Goal: Task Accomplishment & Management: Complete application form

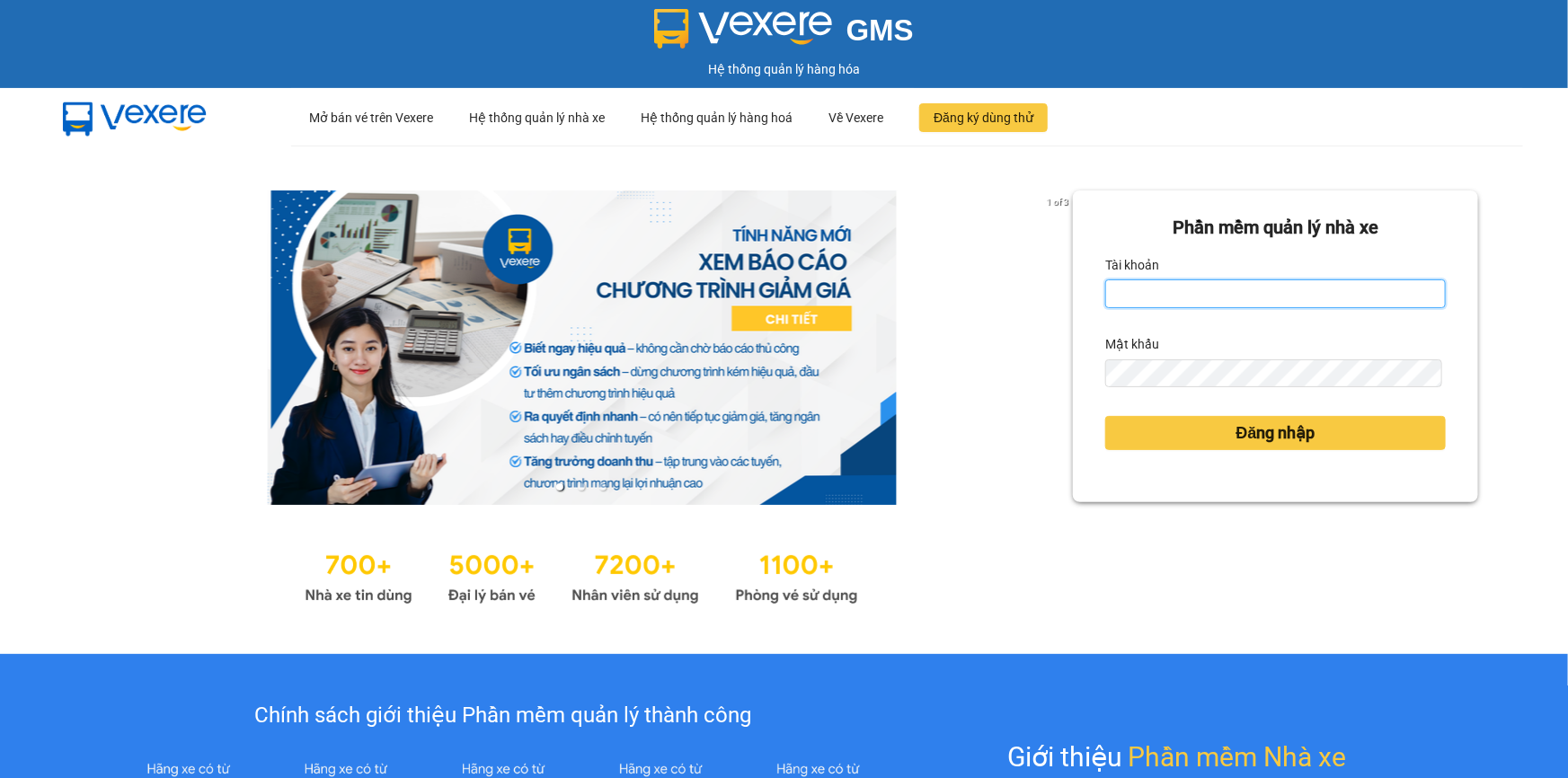
click at [1106, 296] on input "Tài khoản" at bounding box center [1276, 293] width 341 height 29
type input "minh.quochoang"
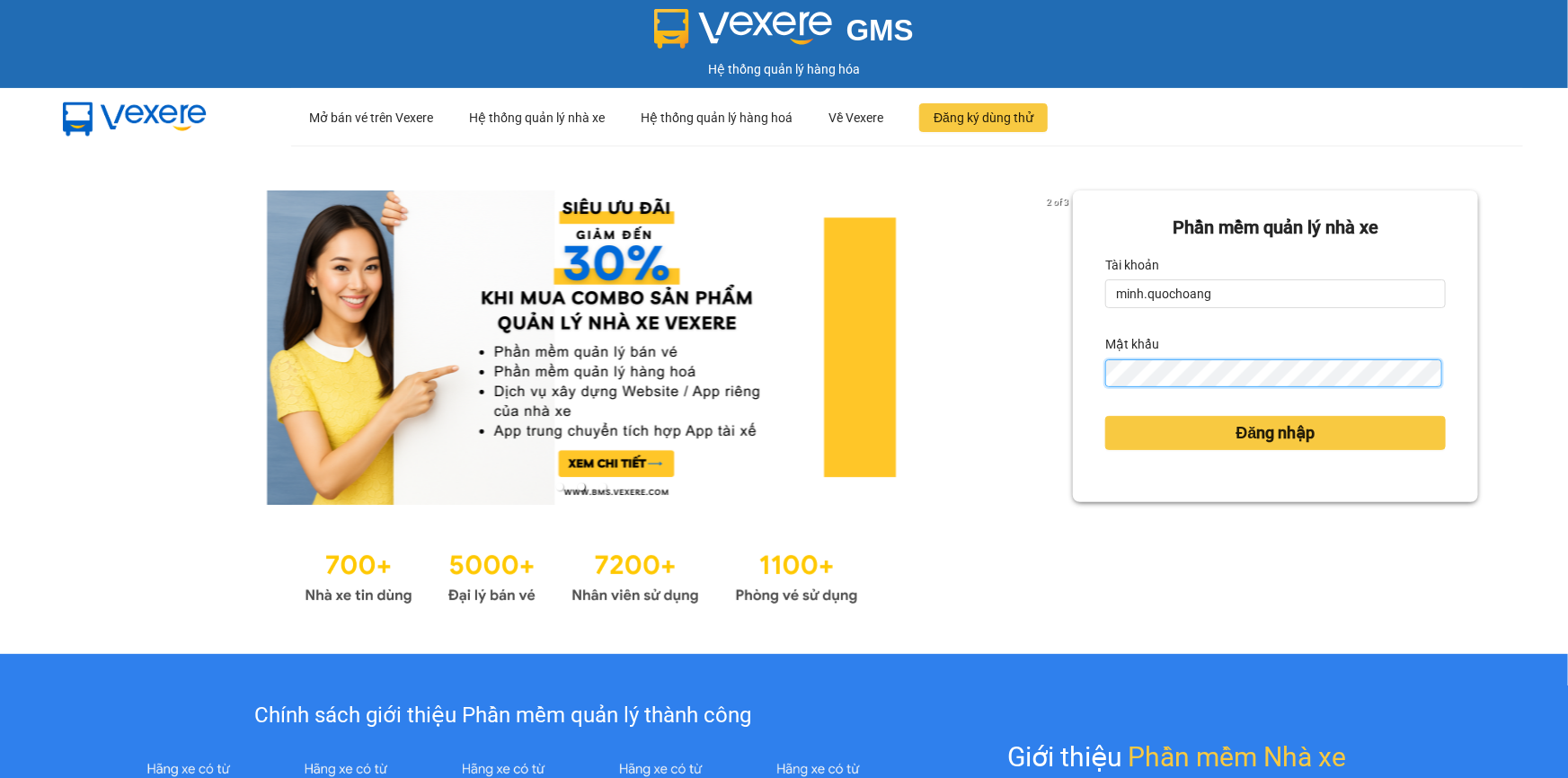
click at [1106, 416] on button "Đăng nhập" at bounding box center [1276, 433] width 341 height 34
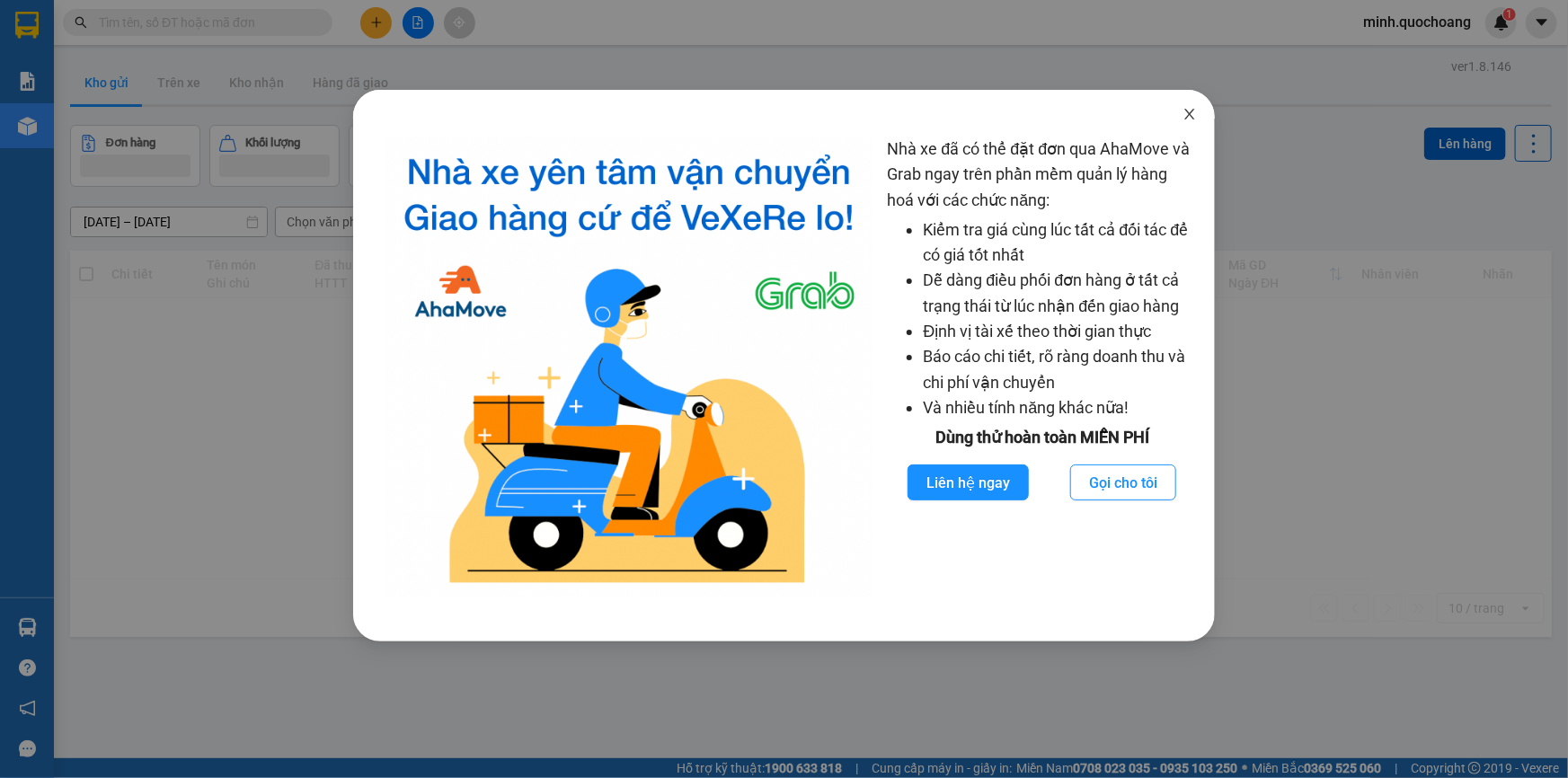
click at [1192, 117] on icon "close" at bounding box center [1189, 114] width 14 height 14
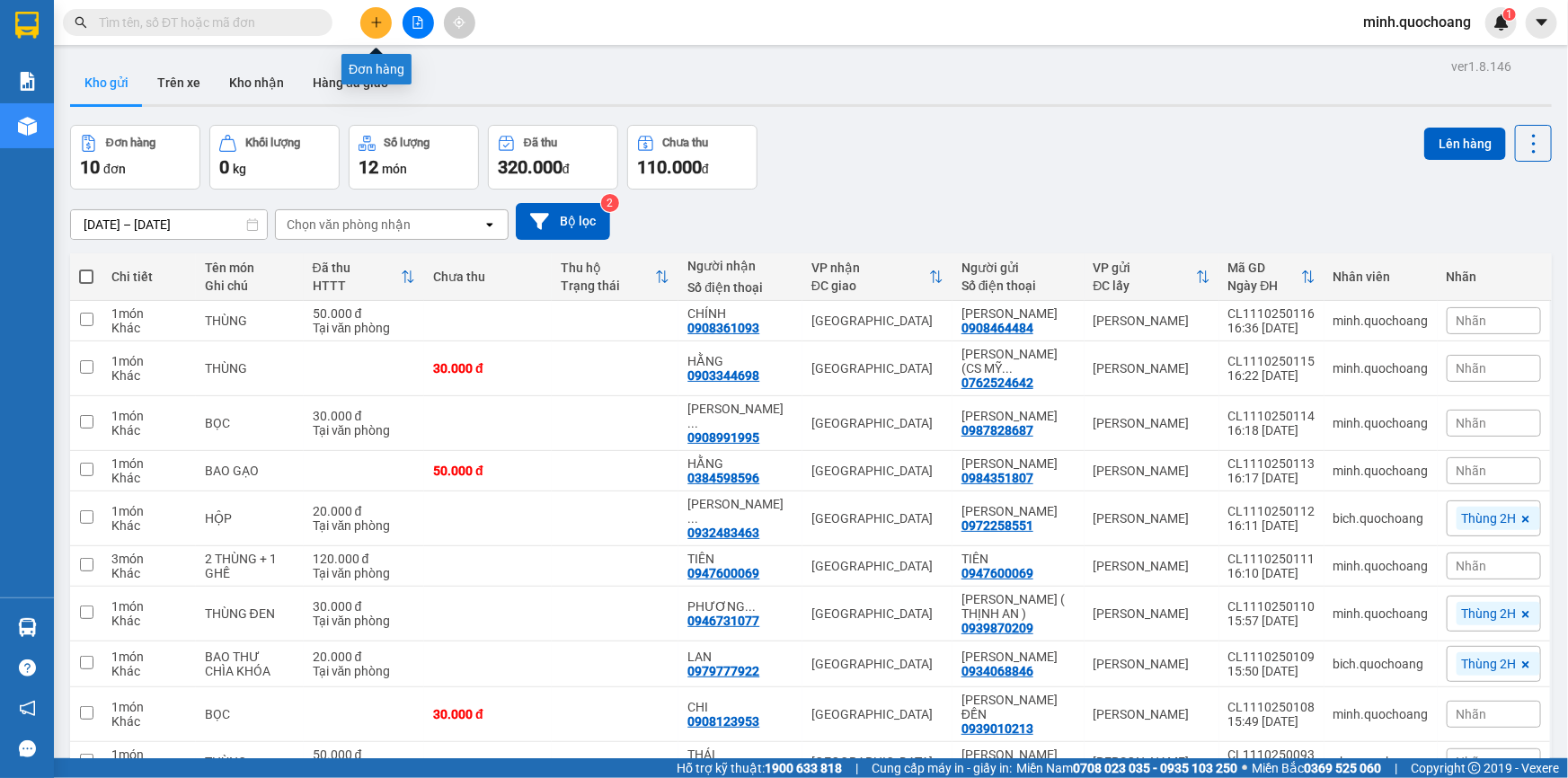
click at [378, 16] on icon "plus" at bounding box center [377, 22] width 13 height 13
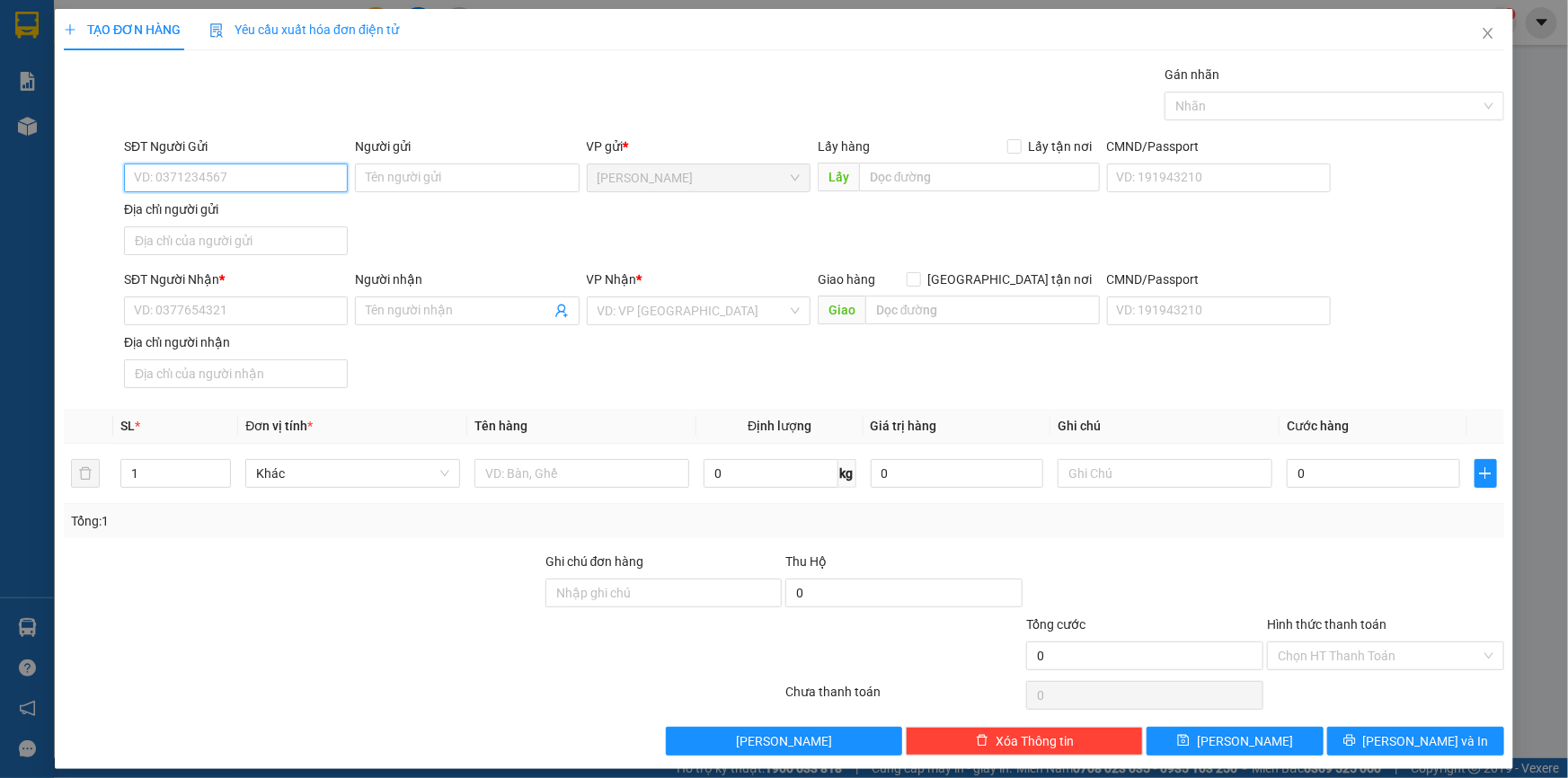
click at [242, 173] on input "SĐT Người Gửi" at bounding box center [235, 178] width 224 height 29
type input "0913787130"
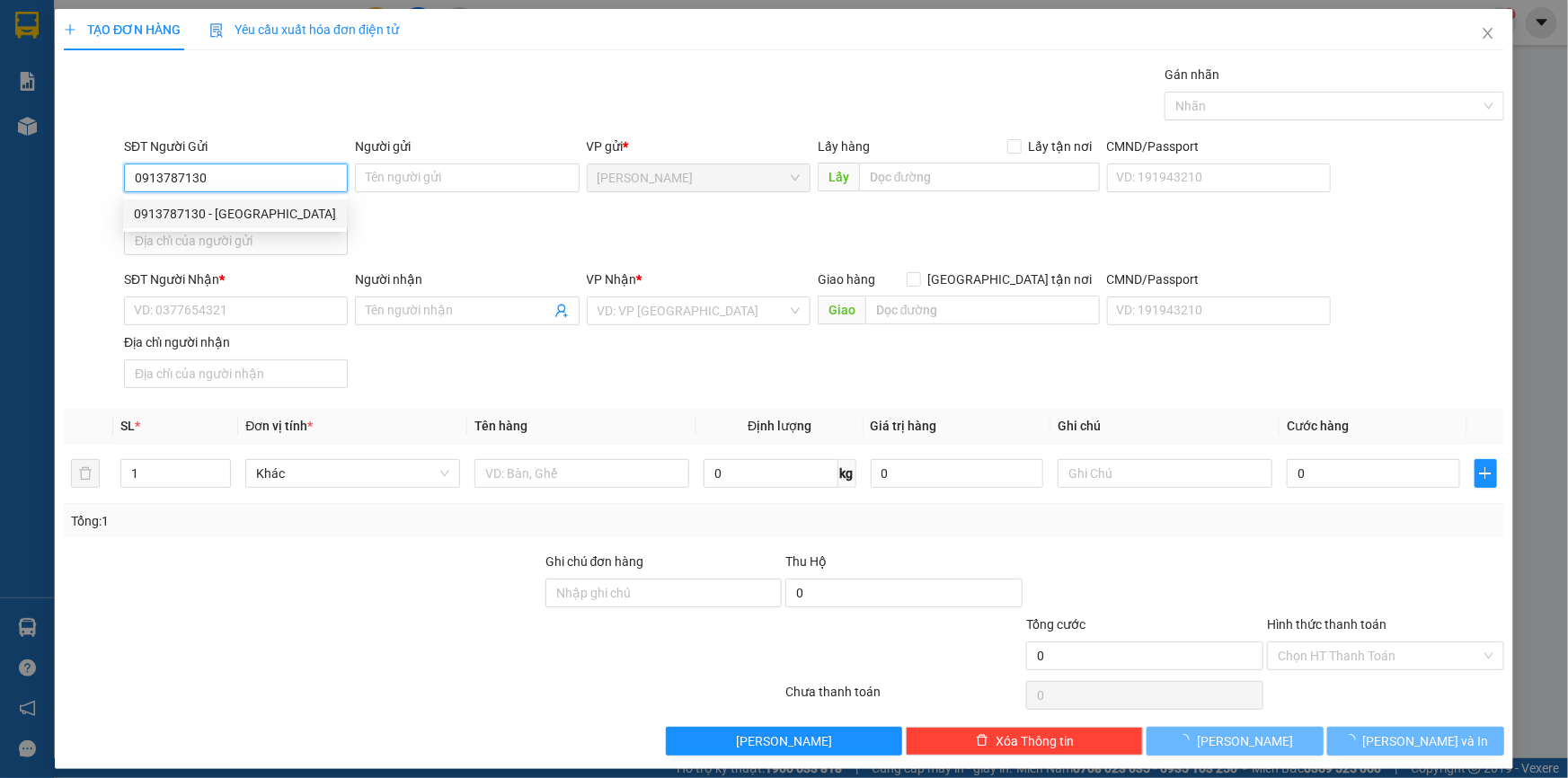
click at [219, 218] on div "0913787130 - LƯU HẢI SƠN" at bounding box center [235, 214] width 203 height 20
type input "LƯU HẢI SƠN"
type input "0913787130"
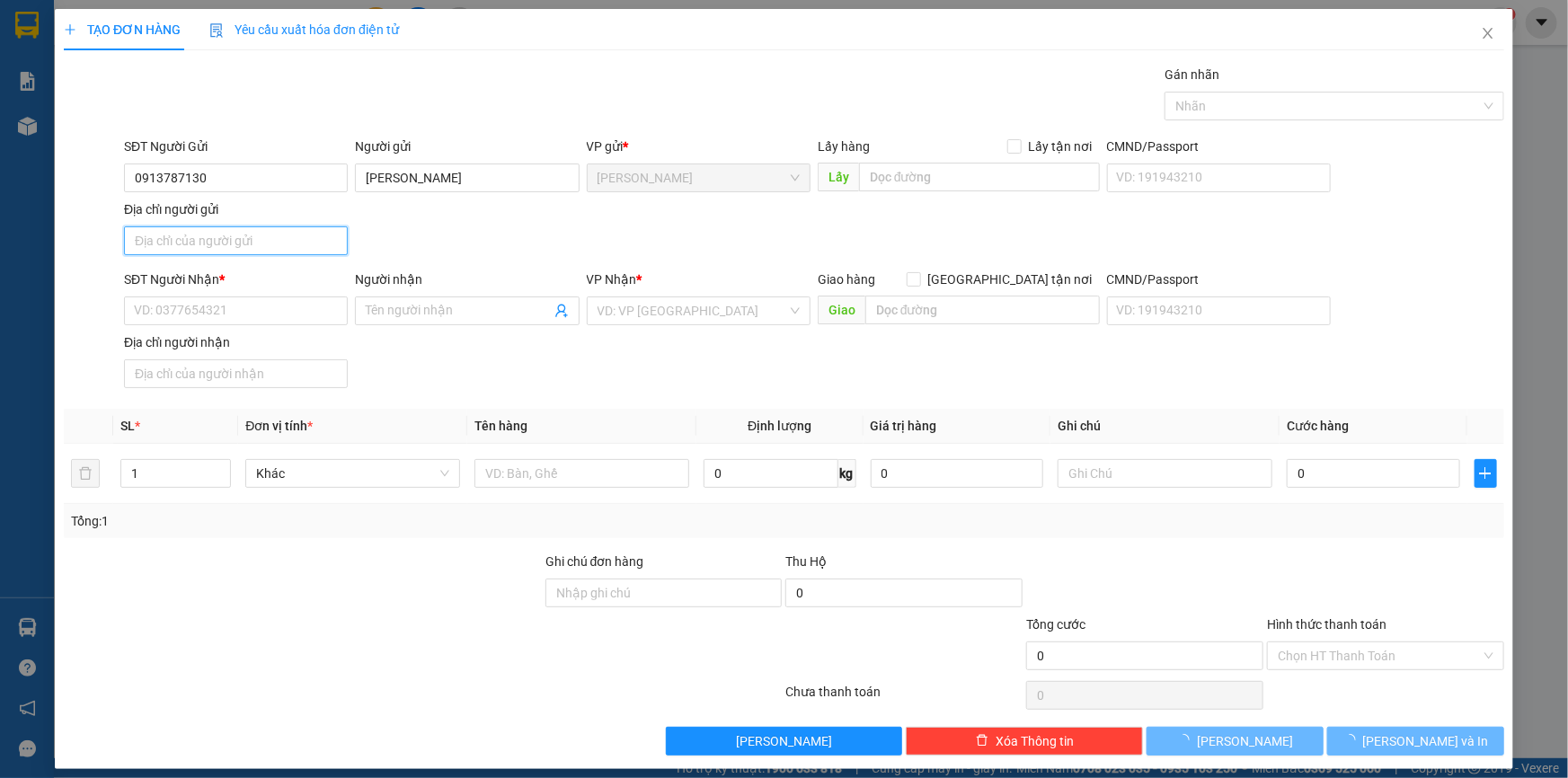
click at [222, 245] on input "Địa chỉ người gửi" at bounding box center [235, 240] width 224 height 29
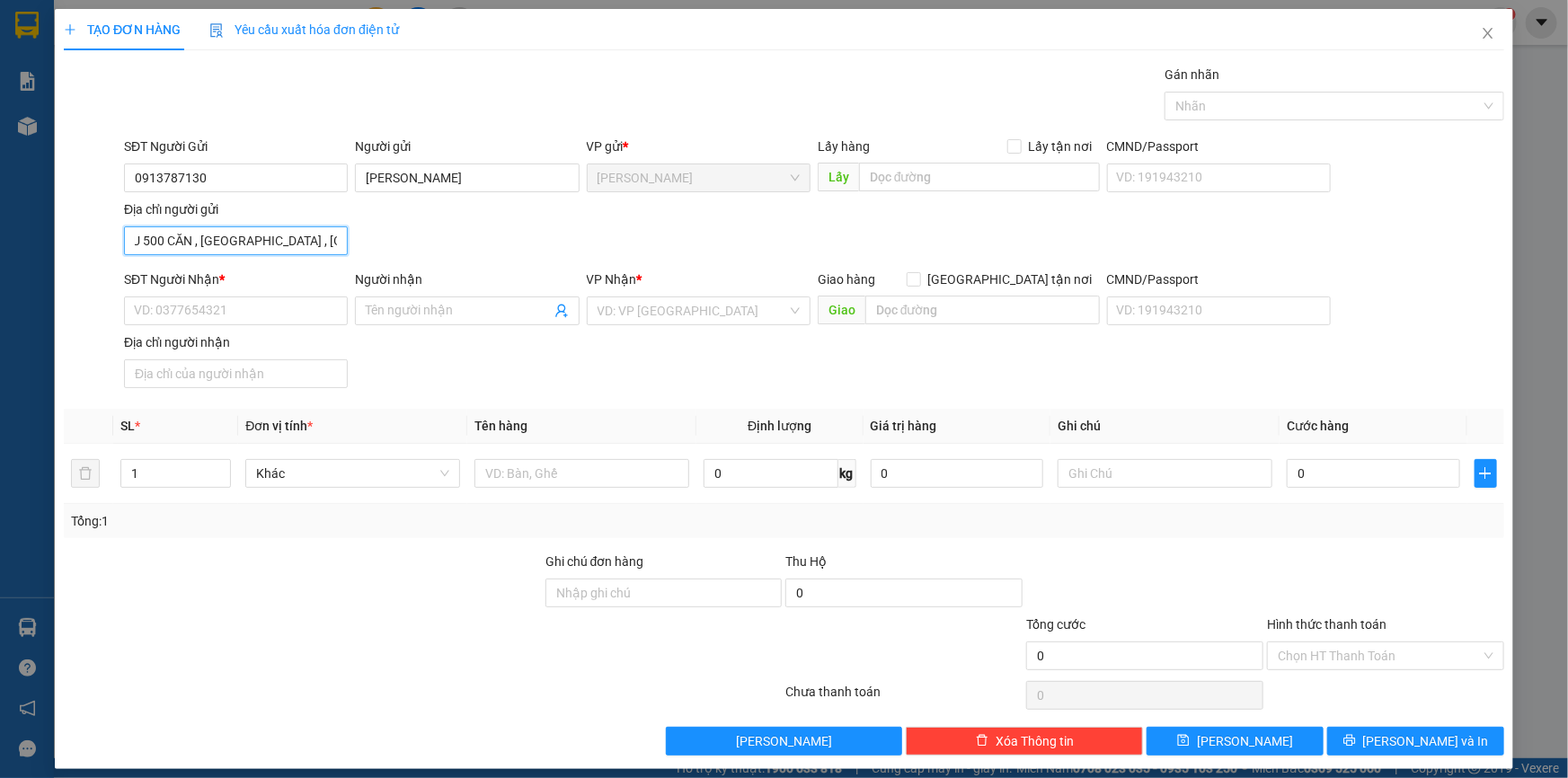
scroll to position [0, 20]
click at [224, 247] on input "KHU 500 CĂN , P MỸ TRÀ , ĐỒNG THÁP" at bounding box center [235, 240] width 224 height 29
type input "KHU 500 CĂN , P MỸ TRÀ , ĐỒNG THÁP"
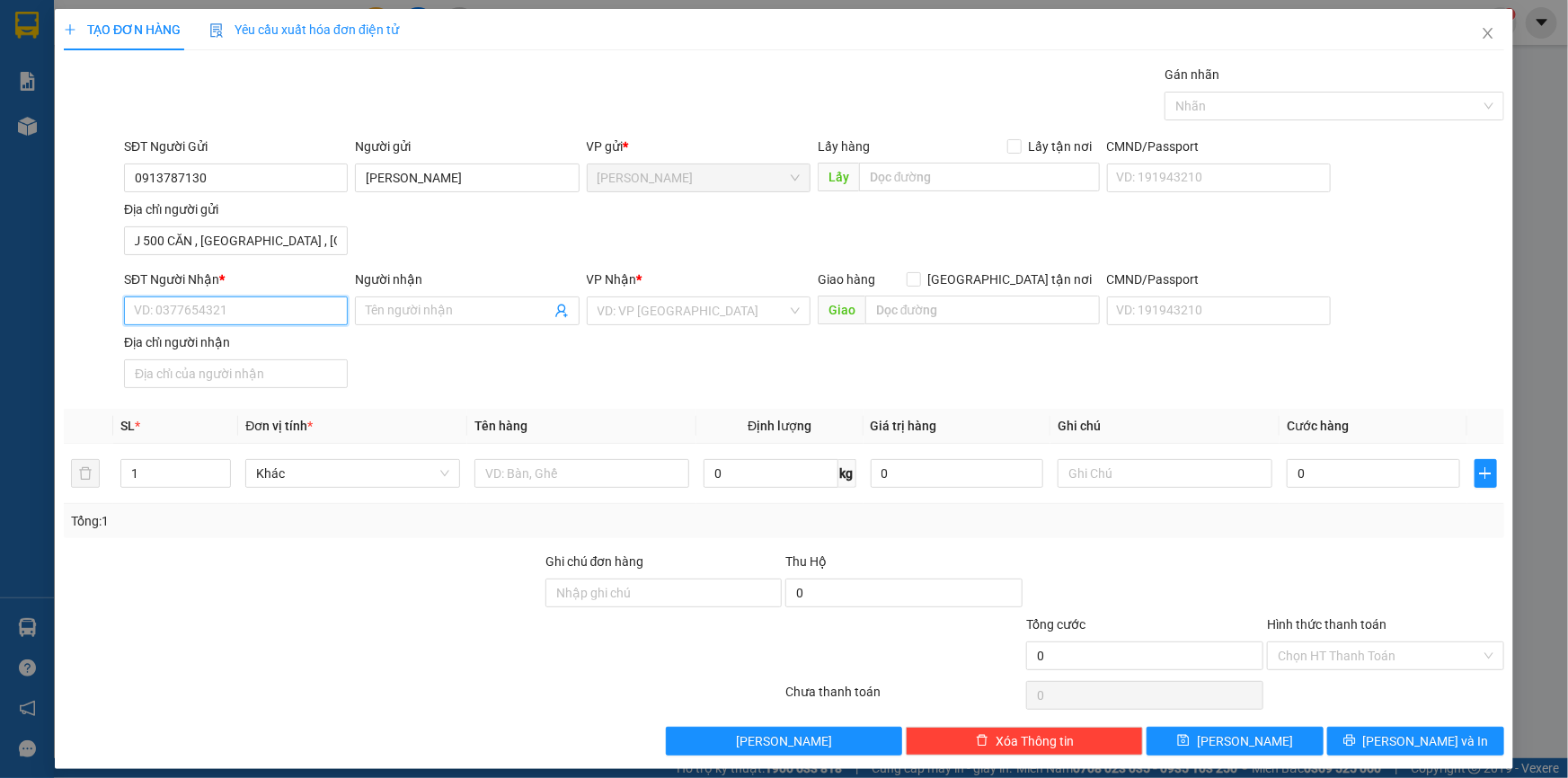
click at [253, 315] on input "SĐT Người Nhận *" at bounding box center [235, 310] width 224 height 29
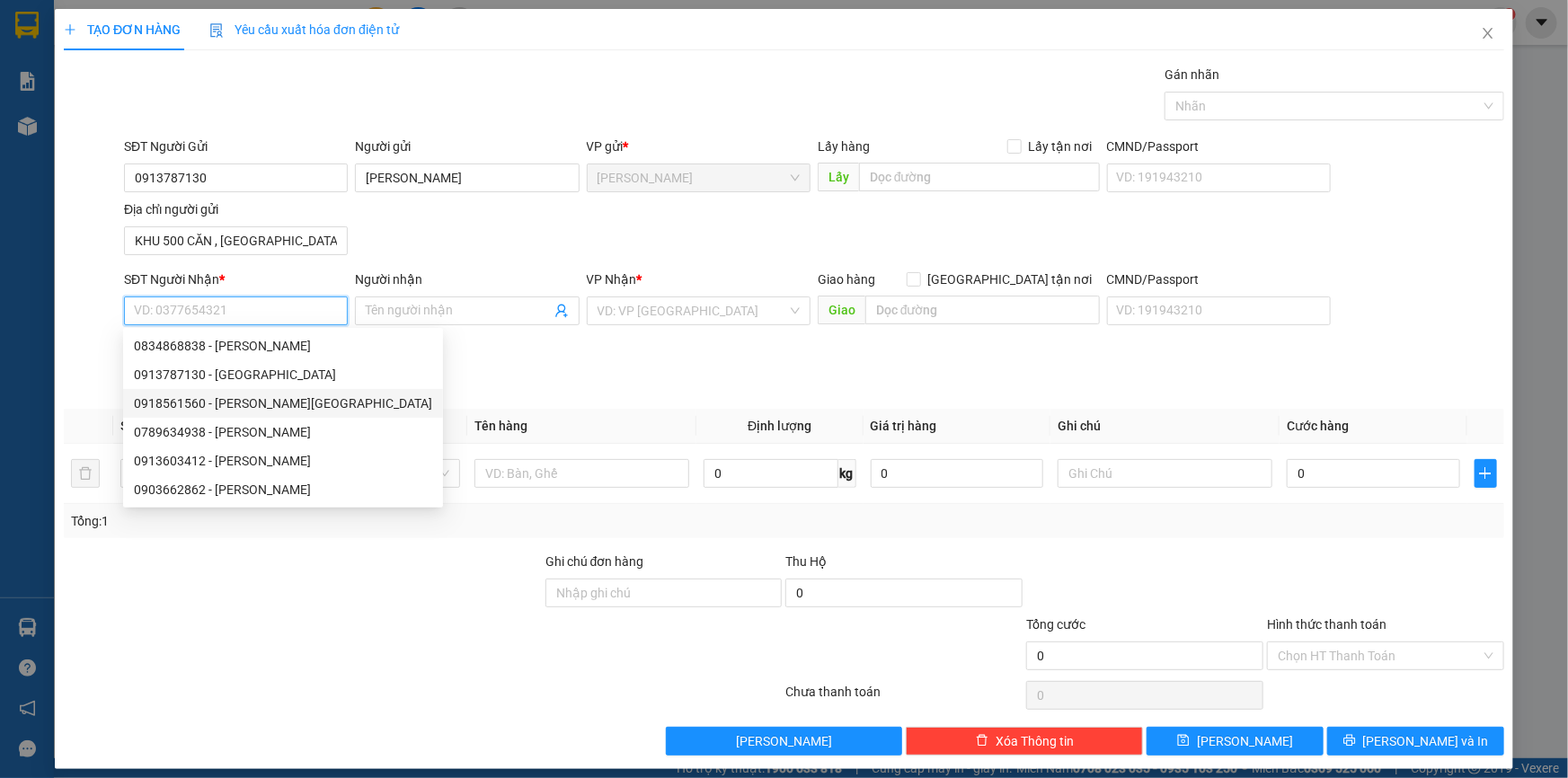
click at [296, 409] on div "0918561560 - DƯƠNG THANH QUÍ" at bounding box center [283, 403] width 298 height 20
type input "0918561560"
type input "DƯƠNG THANH QUÍ"
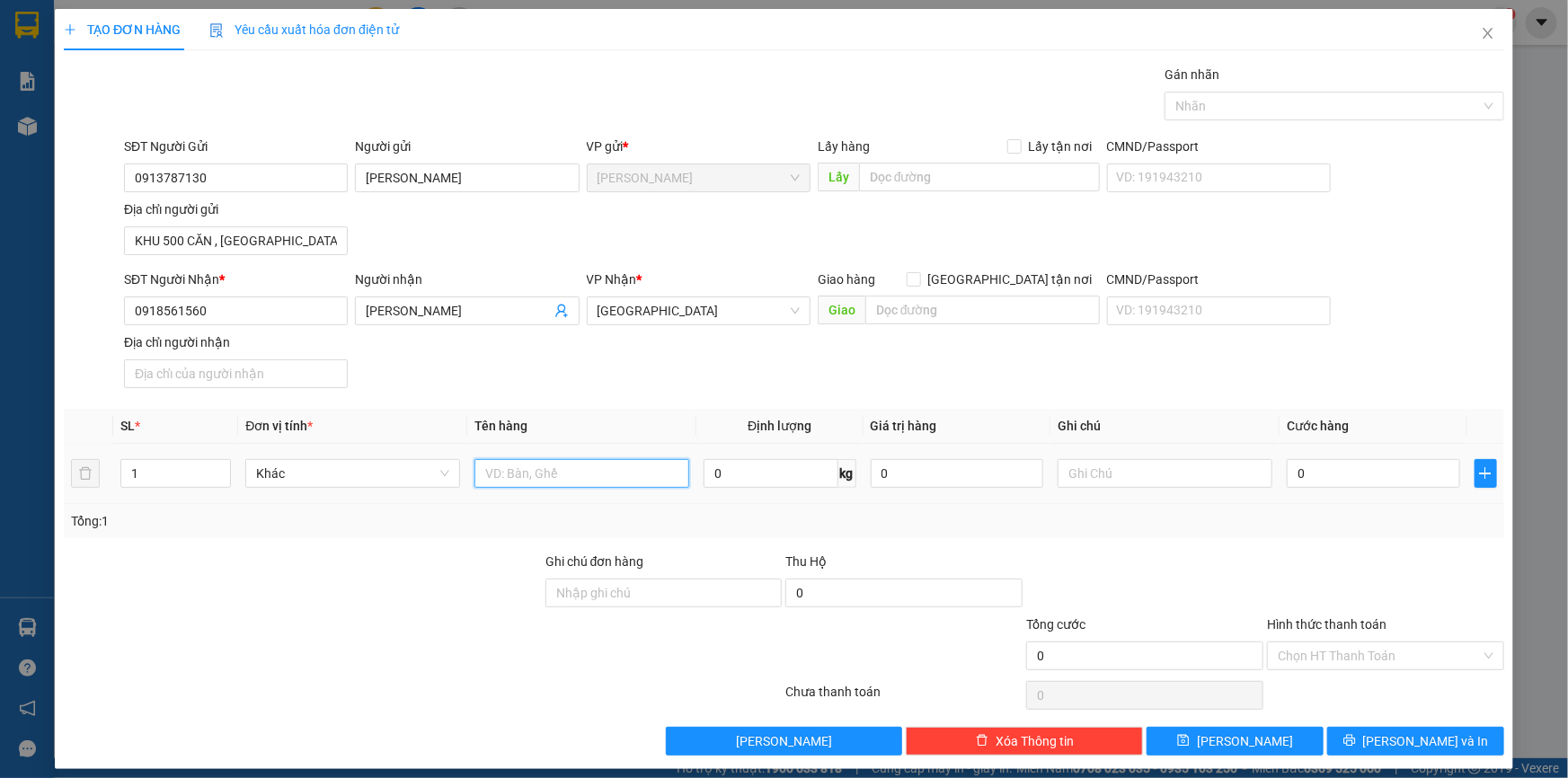
click at [567, 472] on input "text" at bounding box center [582, 473] width 215 height 29
type input "THÙNG NHỎ"
click at [1369, 483] on input "0" at bounding box center [1373, 473] width 174 height 29
type input "3"
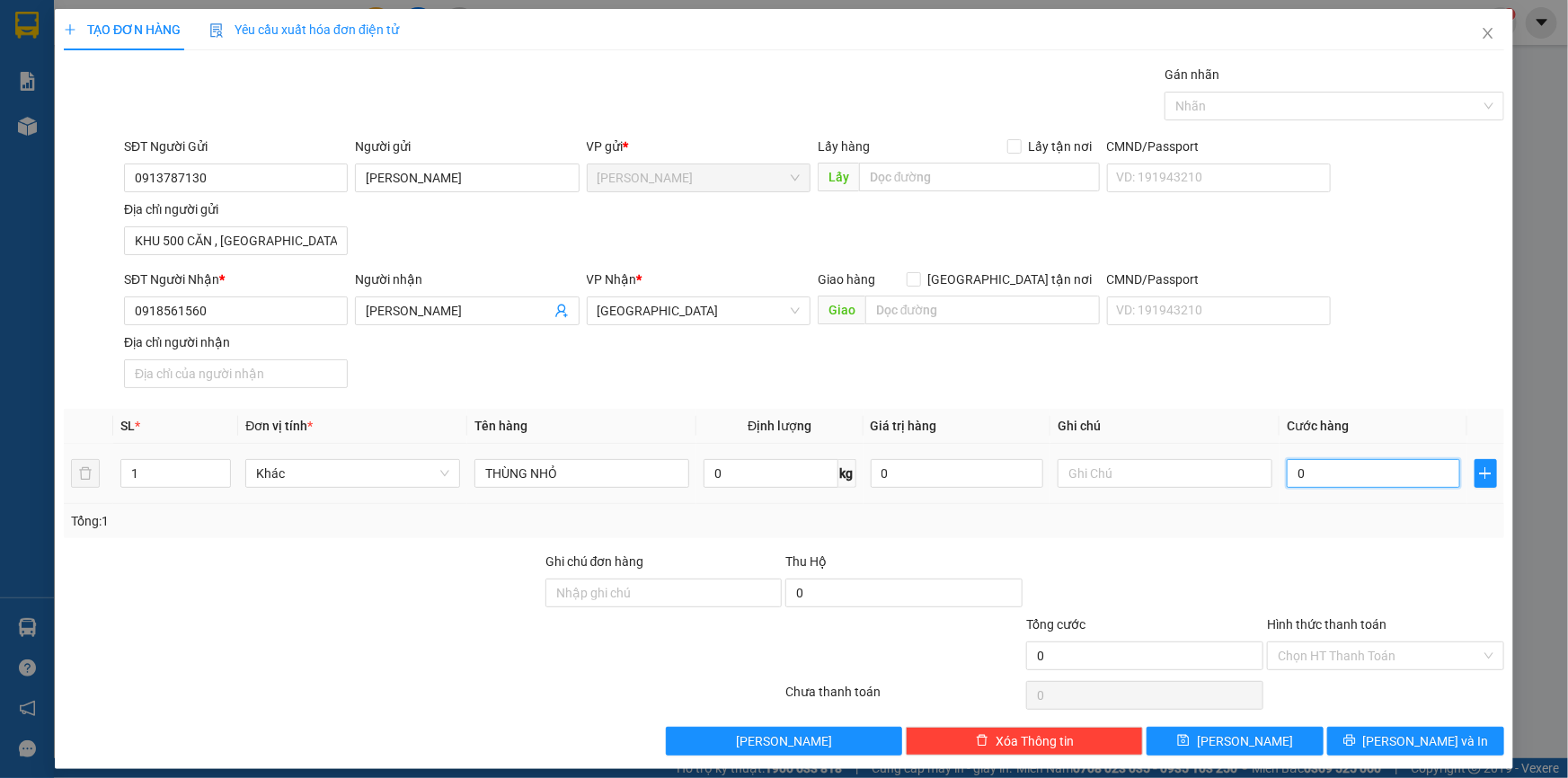
type input "3"
type input "30"
click at [1372, 101] on div at bounding box center [1326, 106] width 313 height 22
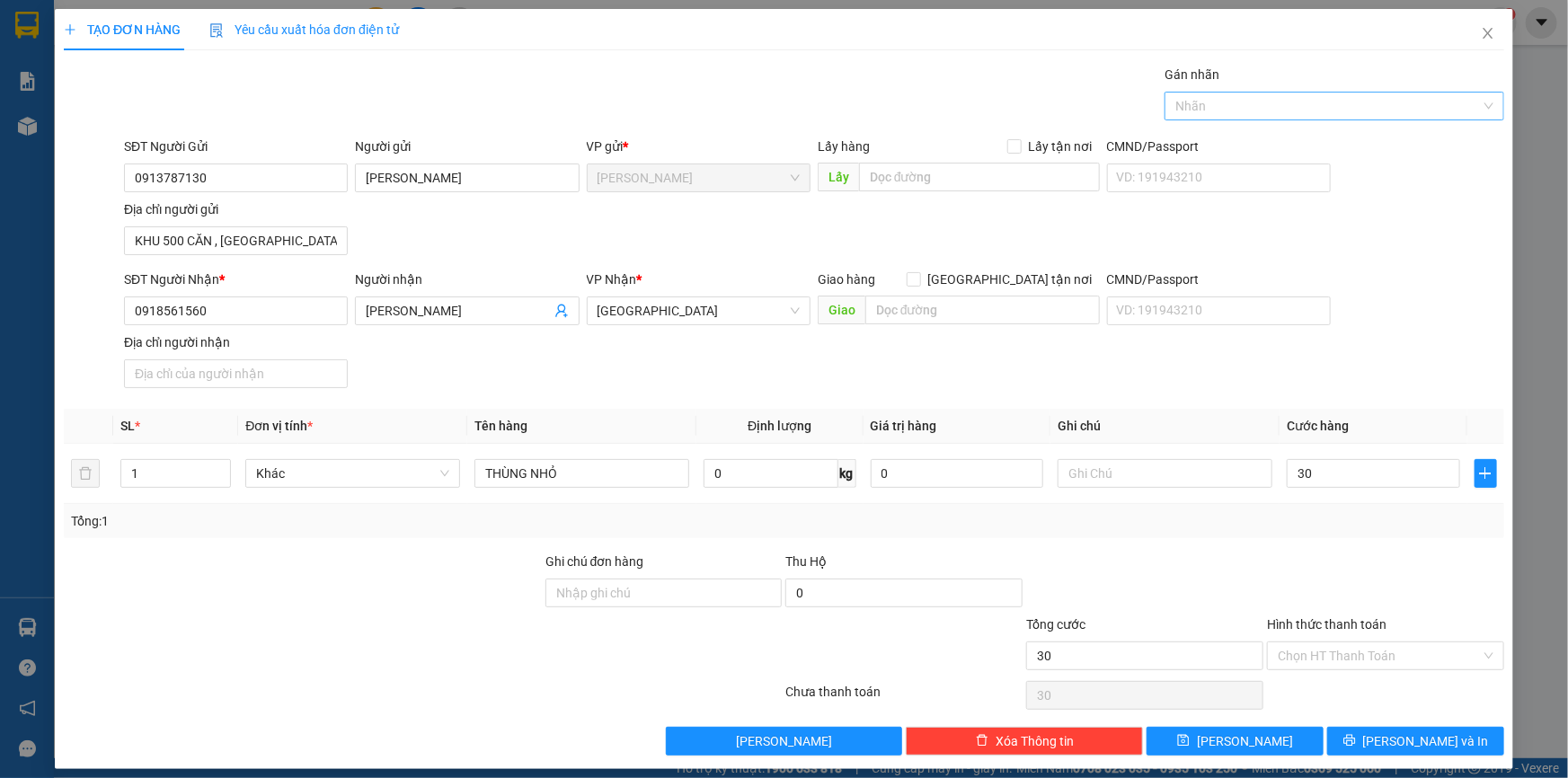
type input "30.000"
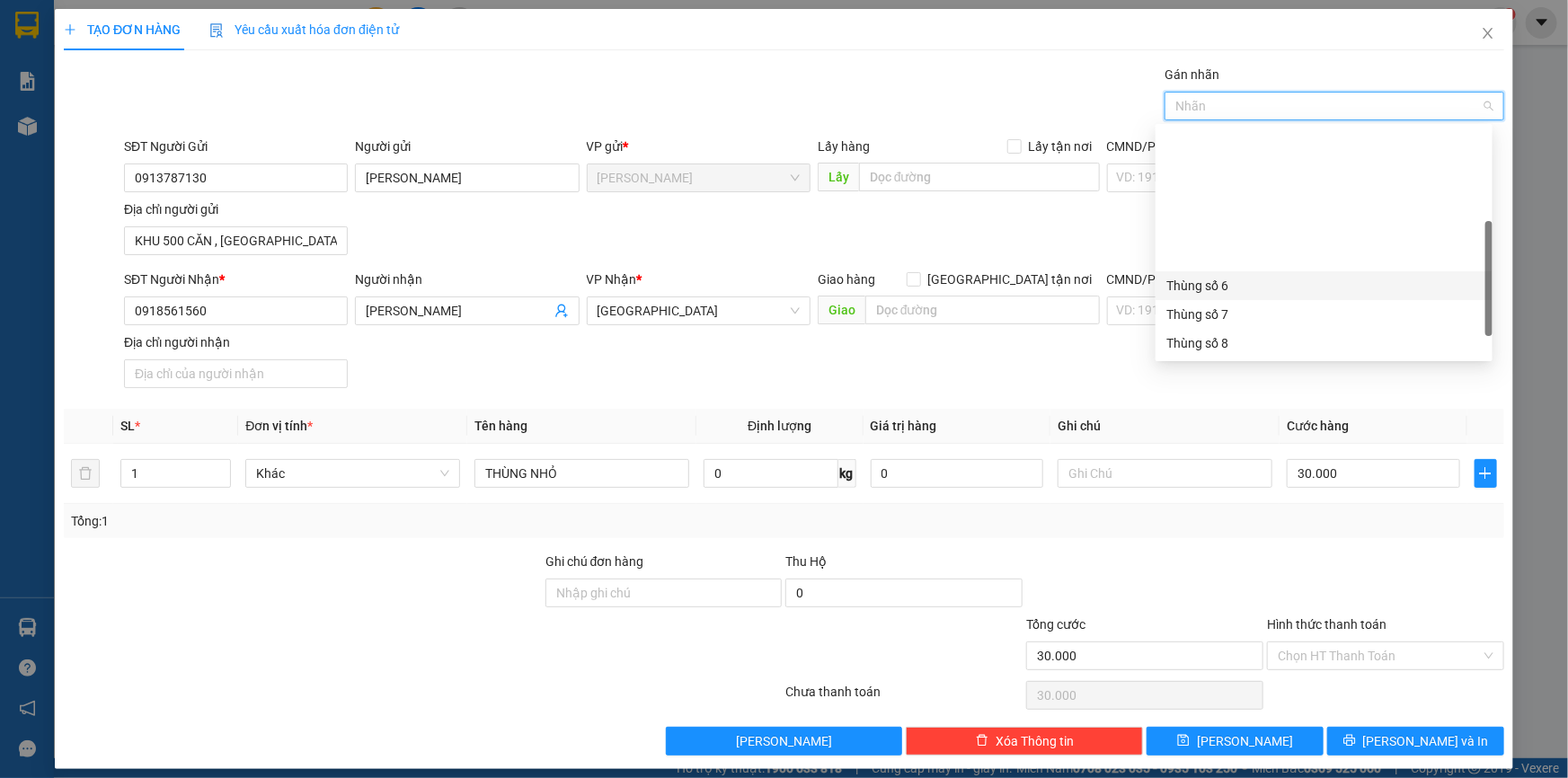
scroll to position [230, 0]
click at [1271, 353] on div "Thùng 2H" at bounding box center [1324, 344] width 315 height 20
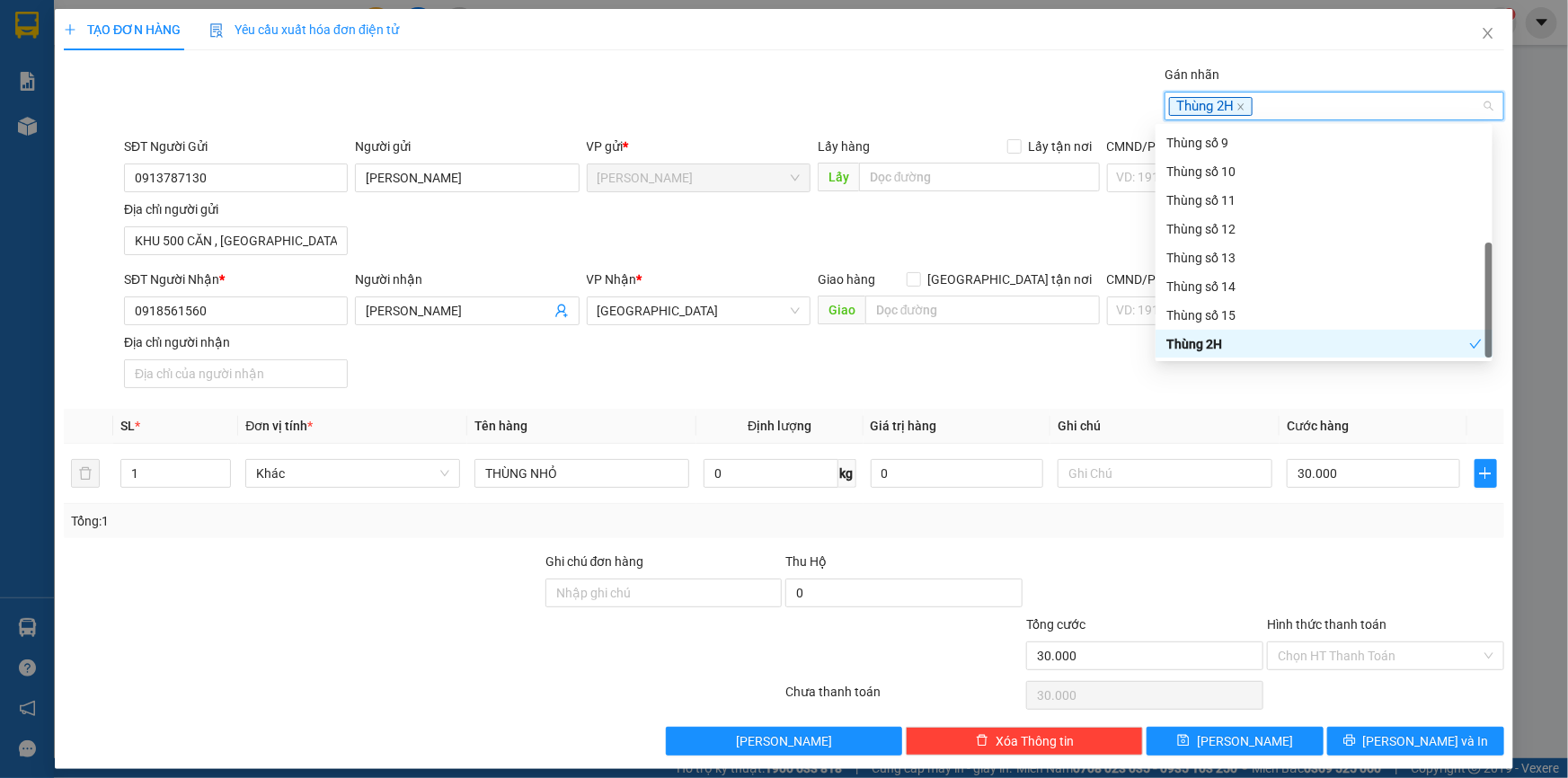
click at [1279, 392] on div "SĐT Người Nhận * 0918561560 Người nhận DƯƠNG THANH QUÍ VP Nhận * Sài Gòn Giao h…" at bounding box center [814, 332] width 1388 height 126
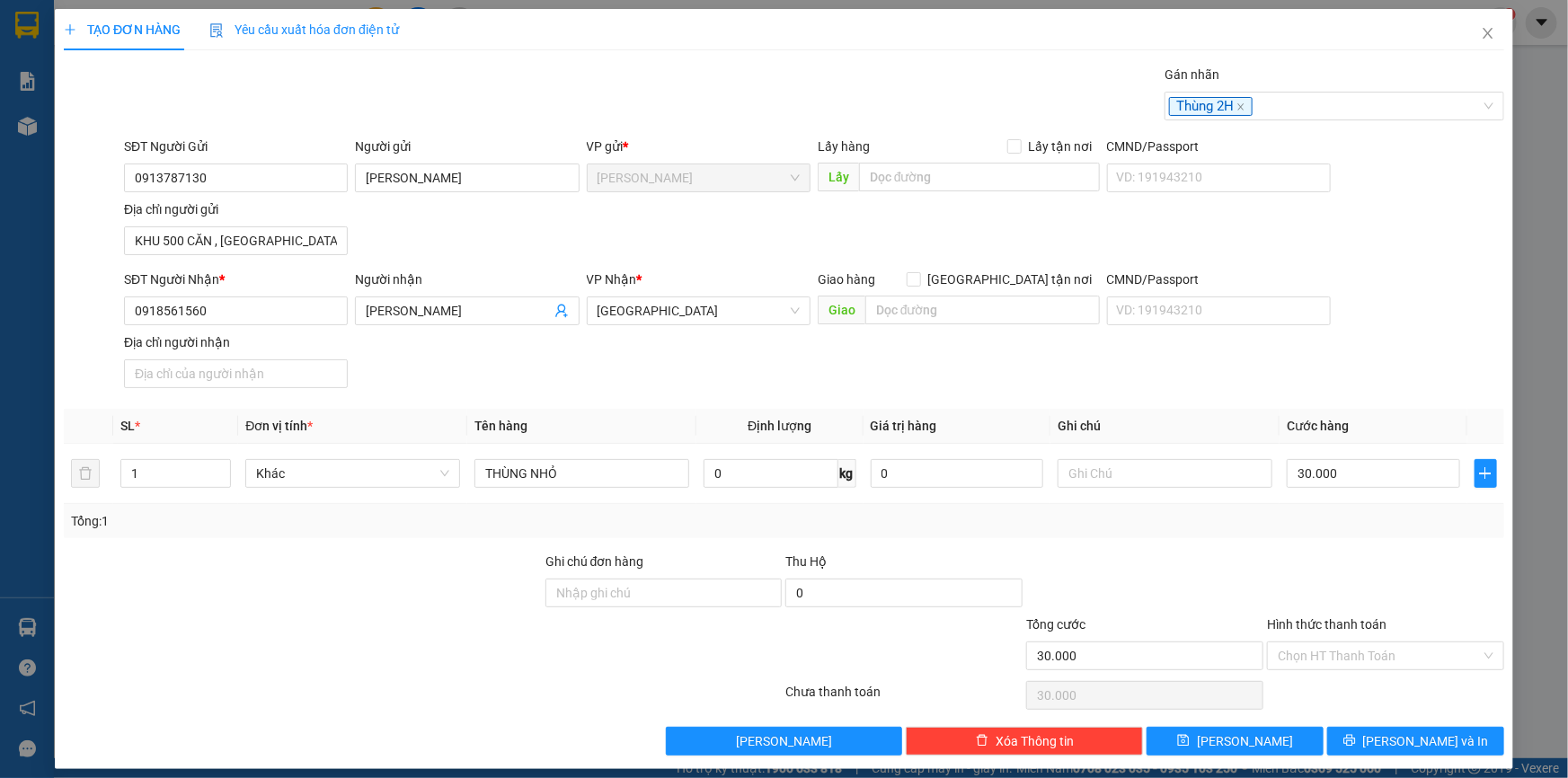
click at [1387, 669] on div "Hình thức thanh toán Chọn HT Thanh Toán" at bounding box center [1385, 646] width 237 height 63
click at [1390, 664] on input "Hình thức thanh toán" at bounding box center [1379, 656] width 203 height 27
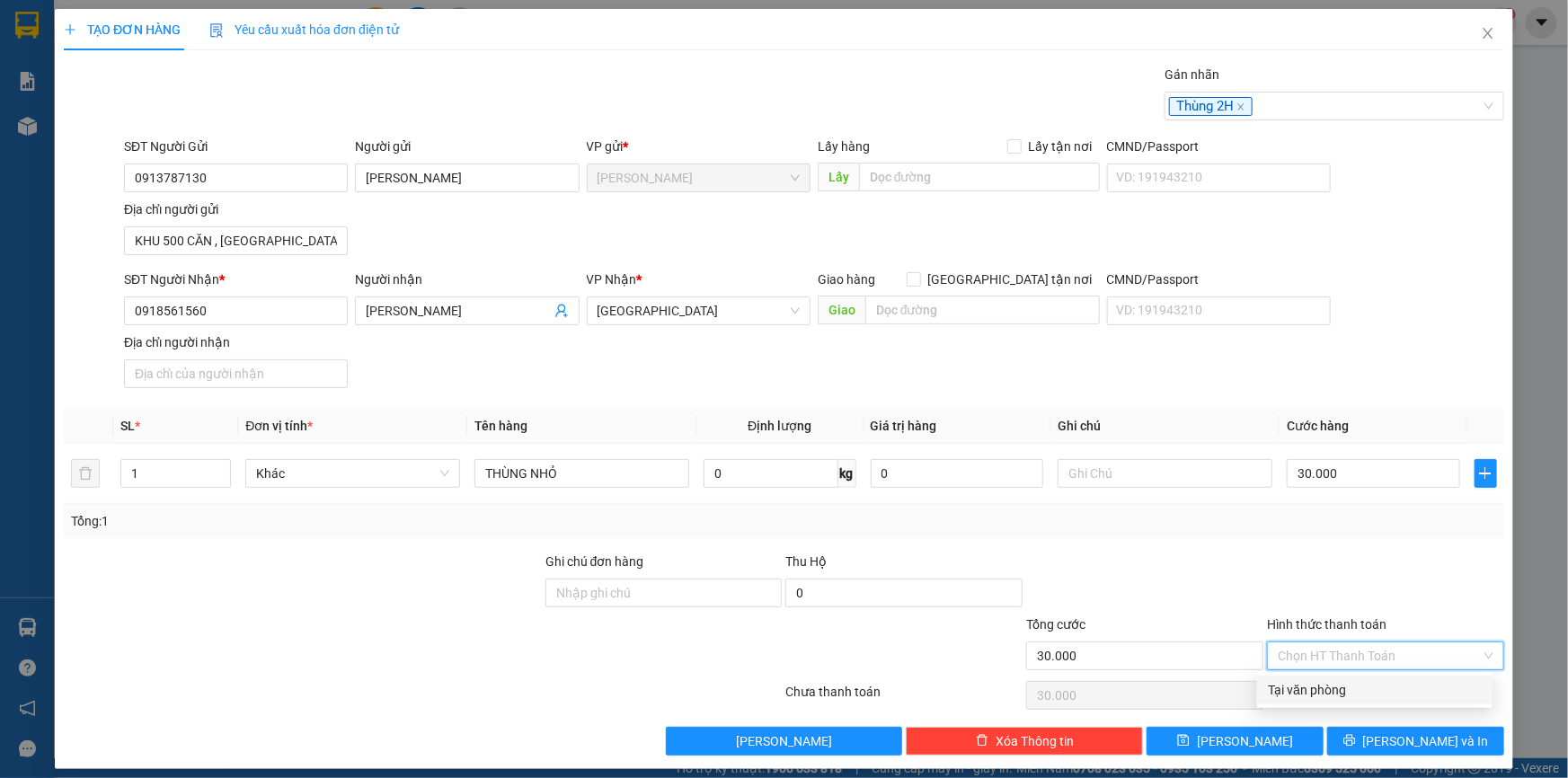
click at [1375, 694] on div "Tại văn phòng" at bounding box center [1374, 691] width 214 height 20
type input "0"
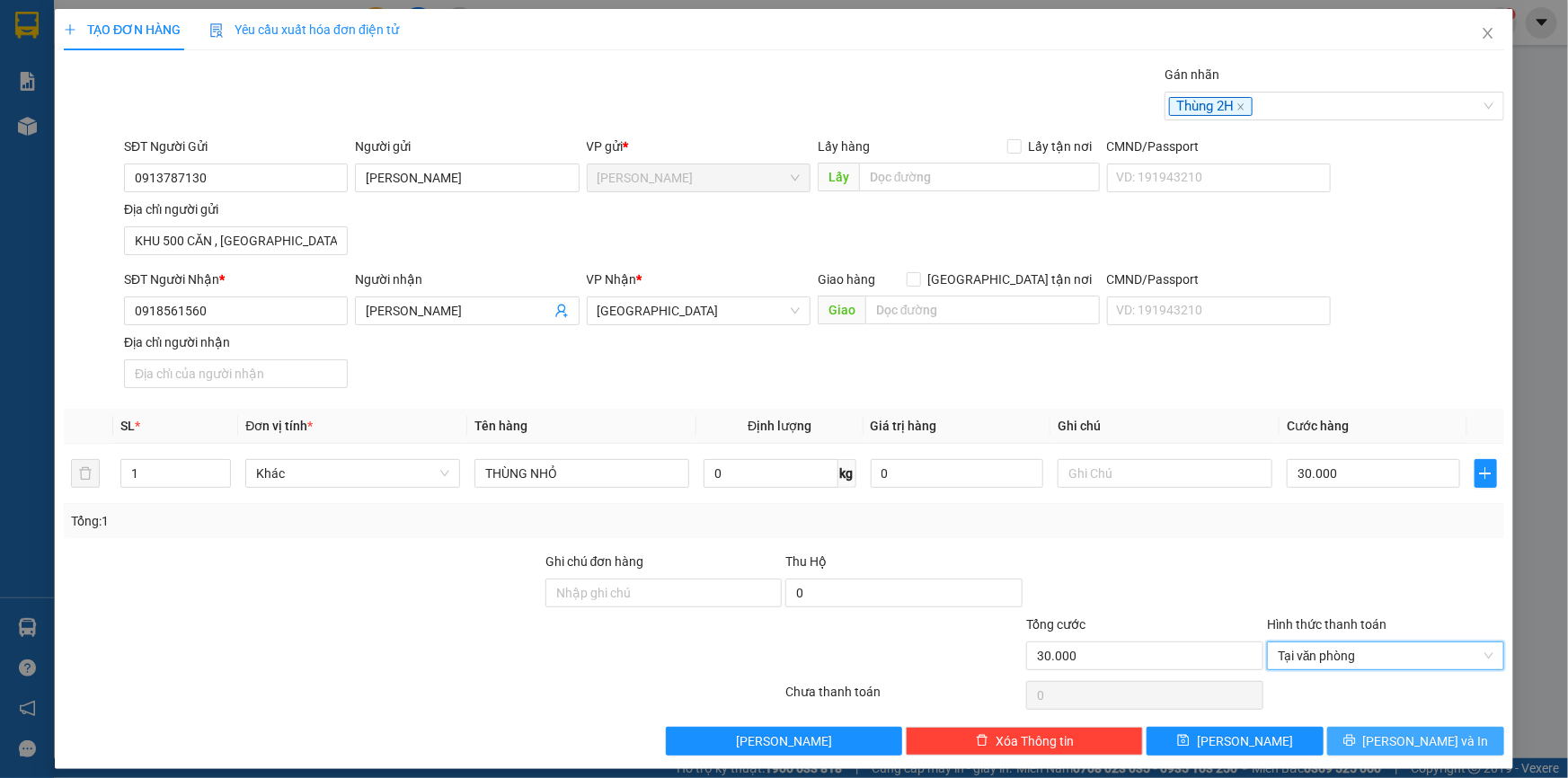
click at [1382, 743] on button "Lưu và In" at bounding box center [1416, 741] width 177 height 29
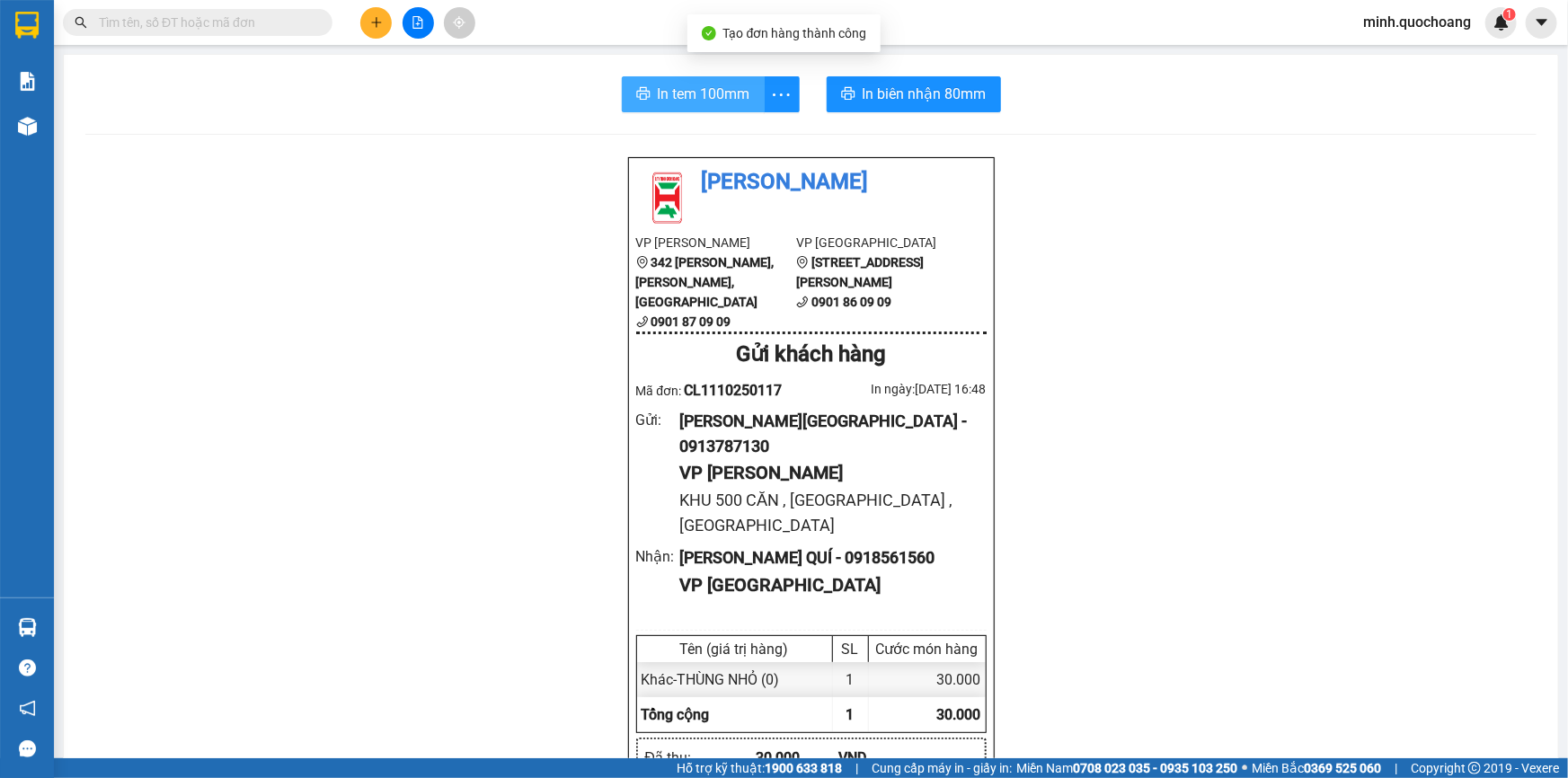
click at [649, 87] on button "In tem 100mm" at bounding box center [694, 94] width 143 height 36
click at [375, 20] on icon "plus" at bounding box center [377, 22] width 13 height 13
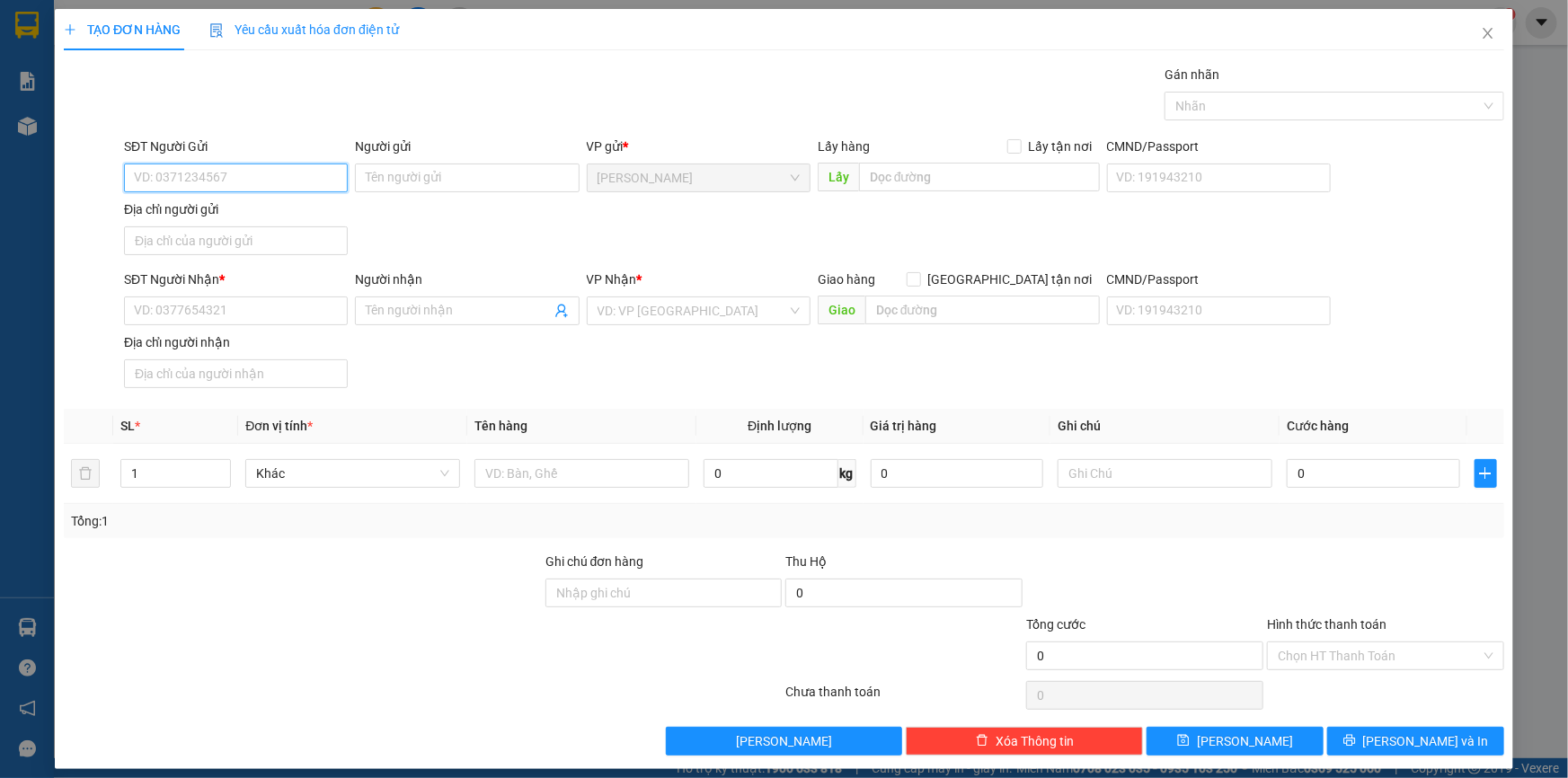
click at [221, 177] on input "SĐT Người Gửi" at bounding box center [235, 178] width 224 height 29
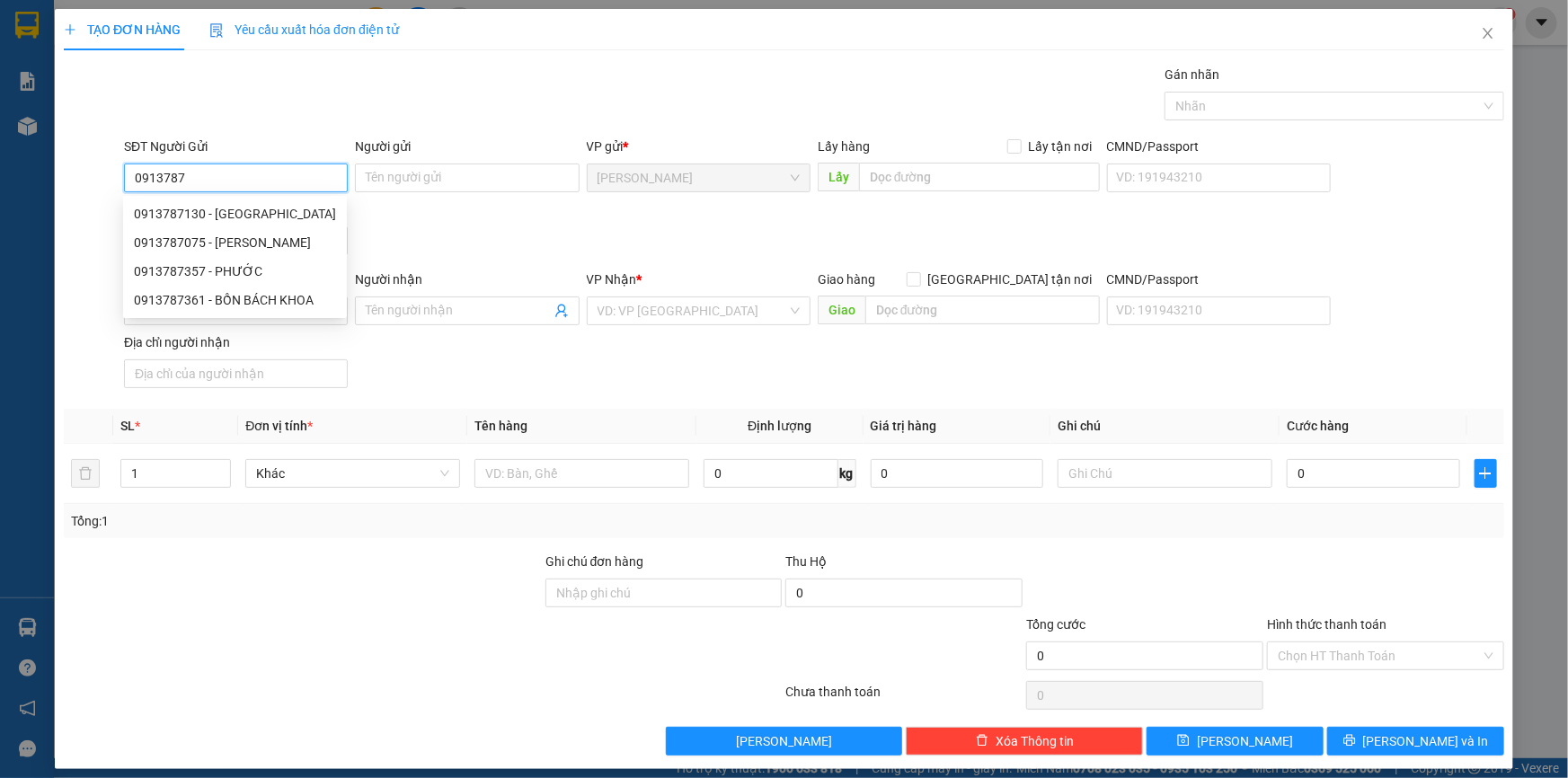
click at [221, 177] on input "0913787" at bounding box center [235, 178] width 224 height 29
click at [232, 201] on div "0913787130 - LƯU HẢI SƠN" at bounding box center [235, 214] width 224 height 29
type input "0913787130"
type input "LƯU HẢI SƠN"
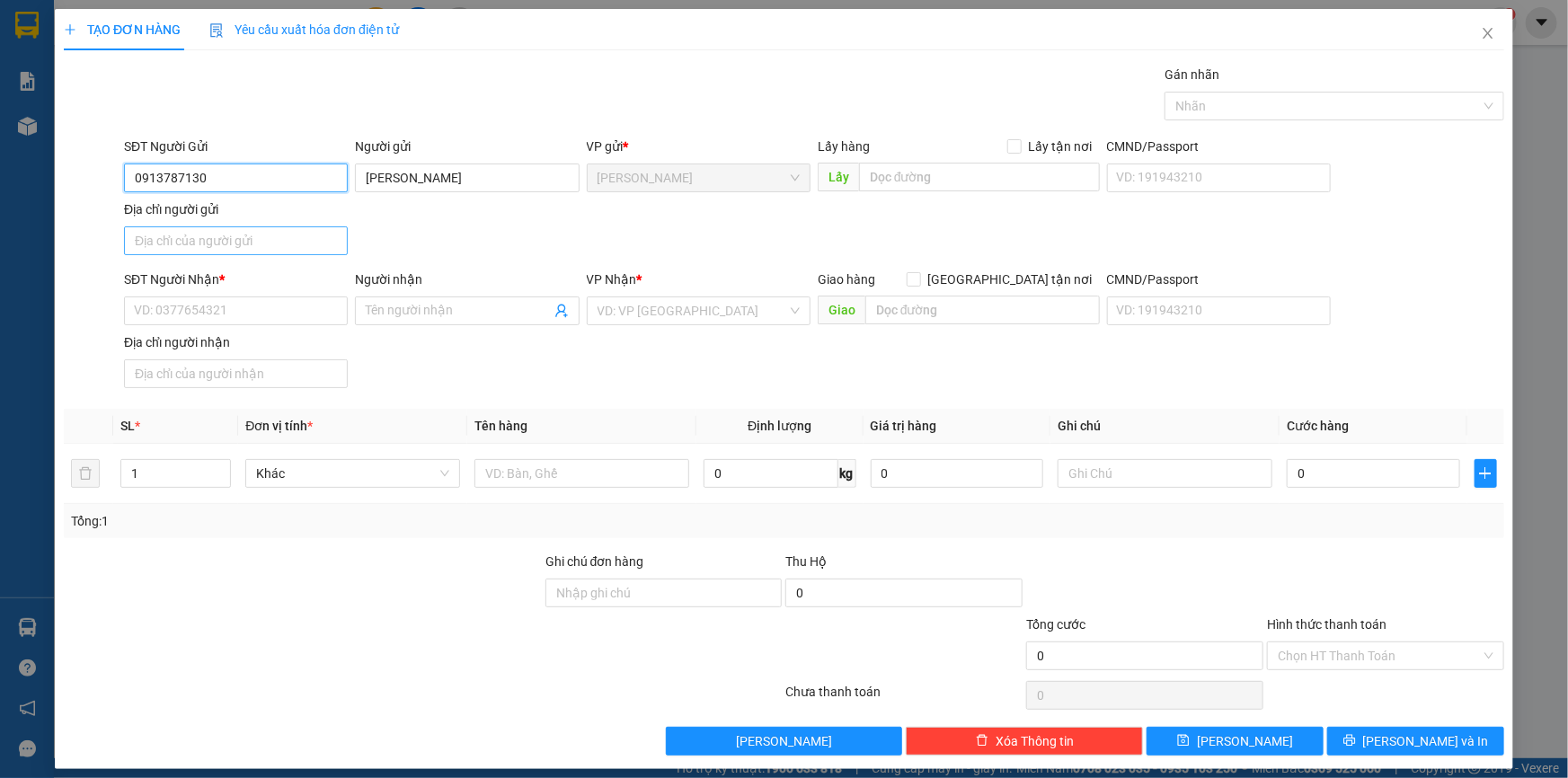
type input "0913787130"
click at [245, 239] on input "Địa chỉ người gửi" at bounding box center [235, 240] width 224 height 29
paste input "KHU 500 CĂN , P MỸ TRÀ , ĐỒNG THÁP"
type input "KHU 500 CĂN , P MỸ TRÀ , ĐỒNG THÁP"
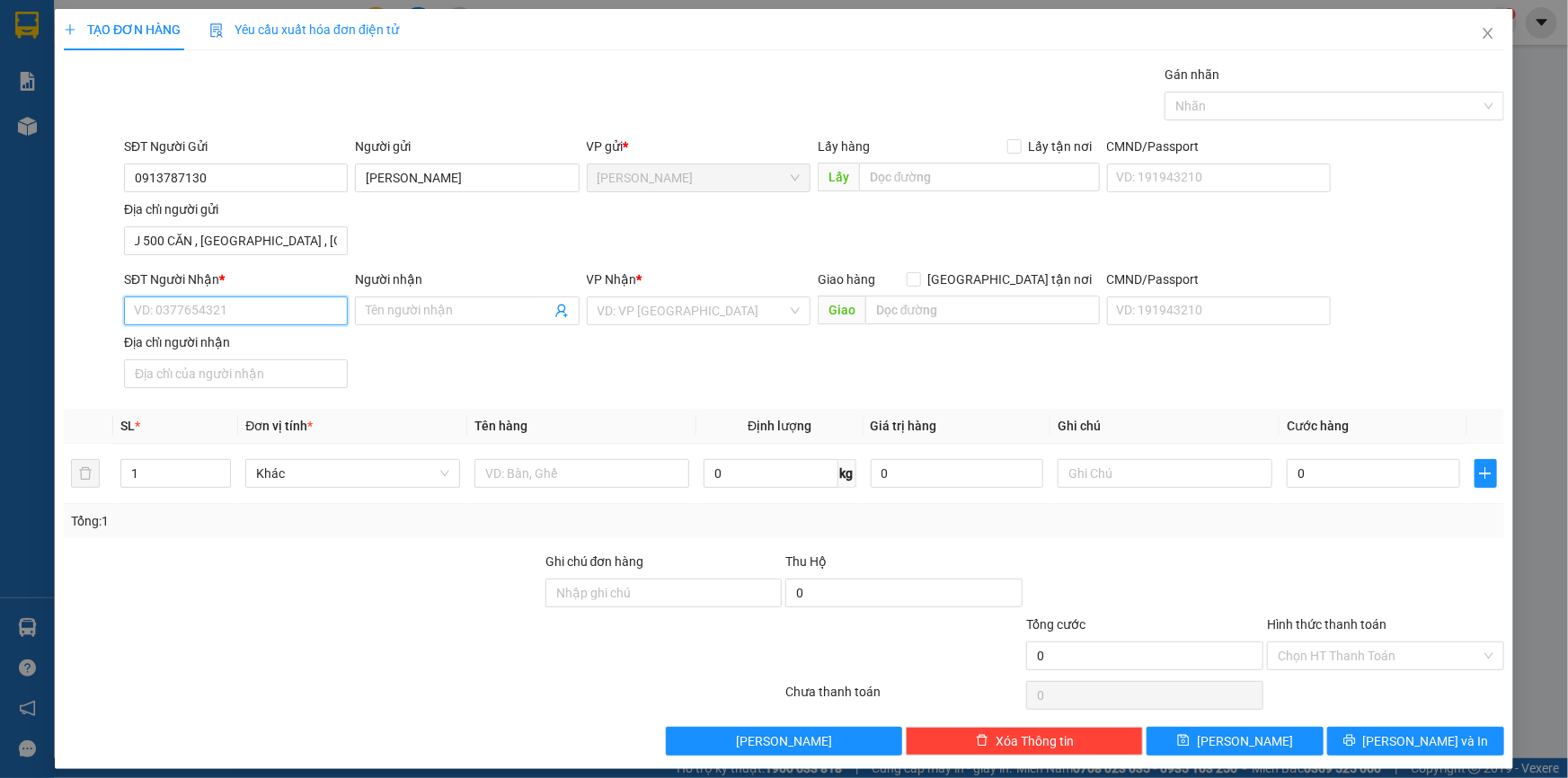
click at [217, 304] on input "SĐT Người Nhận *" at bounding box center [235, 310] width 224 height 29
click at [242, 339] on div "0834868838 - BÙI TUẤN ANH" at bounding box center [235, 346] width 201 height 20
type input "0834868838"
type input "BÙI TUẤN ANH"
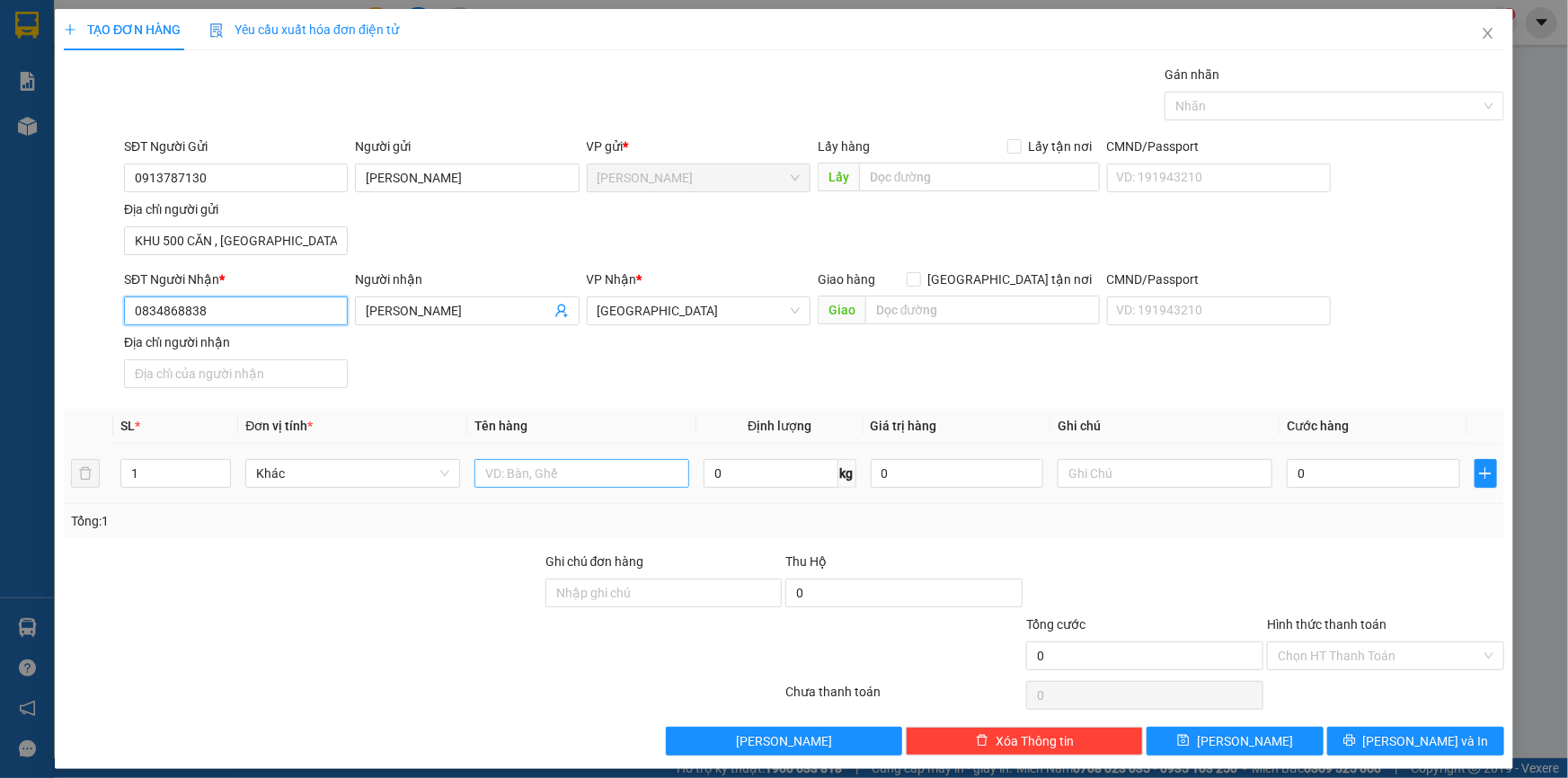
type input "0834868838"
click at [558, 483] on input "text" at bounding box center [582, 473] width 215 height 29
type input "HỘP"
click at [1331, 467] on input "0" at bounding box center [1373, 473] width 174 height 29
type input "2"
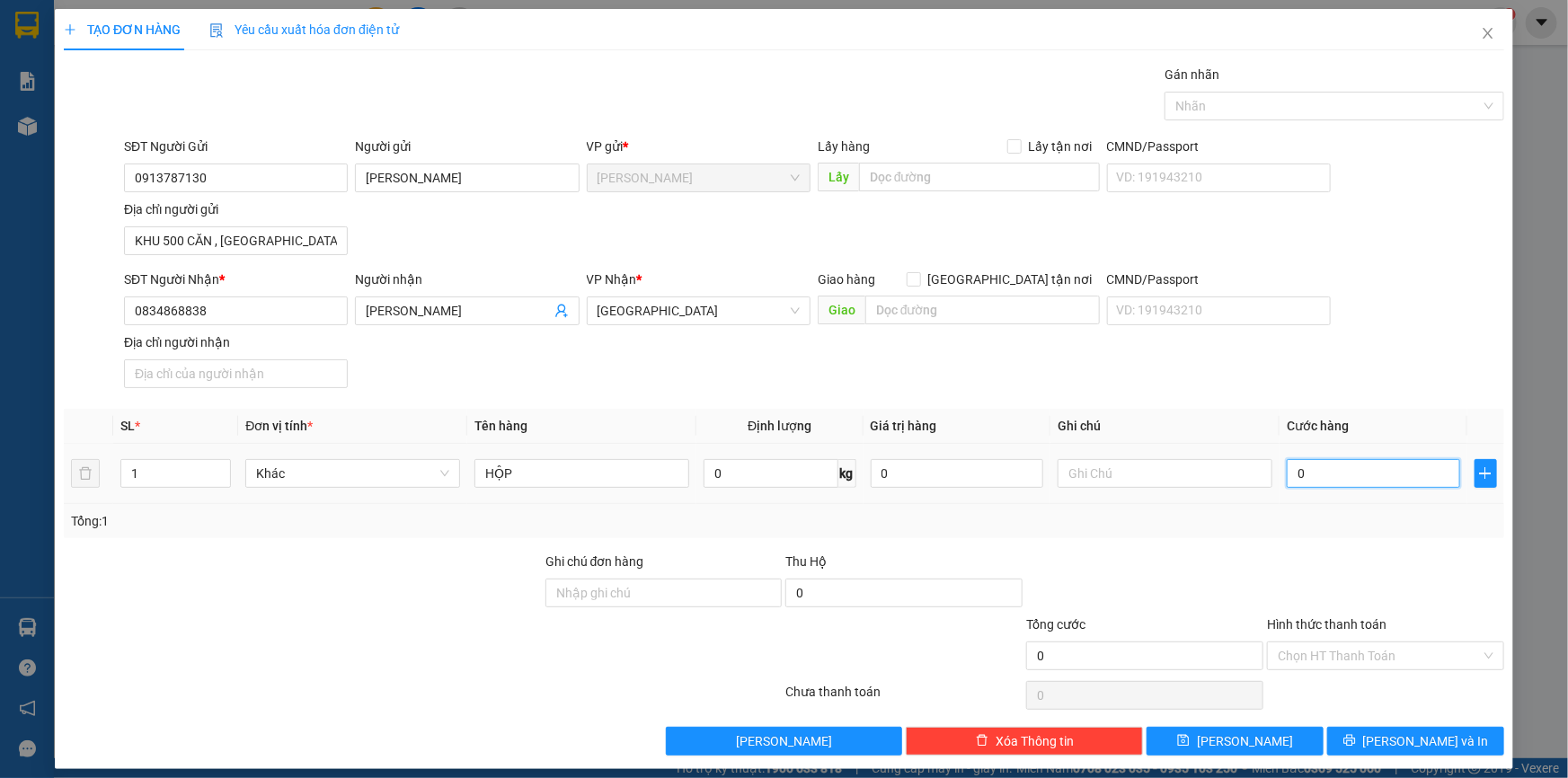
type input "2"
type input "20"
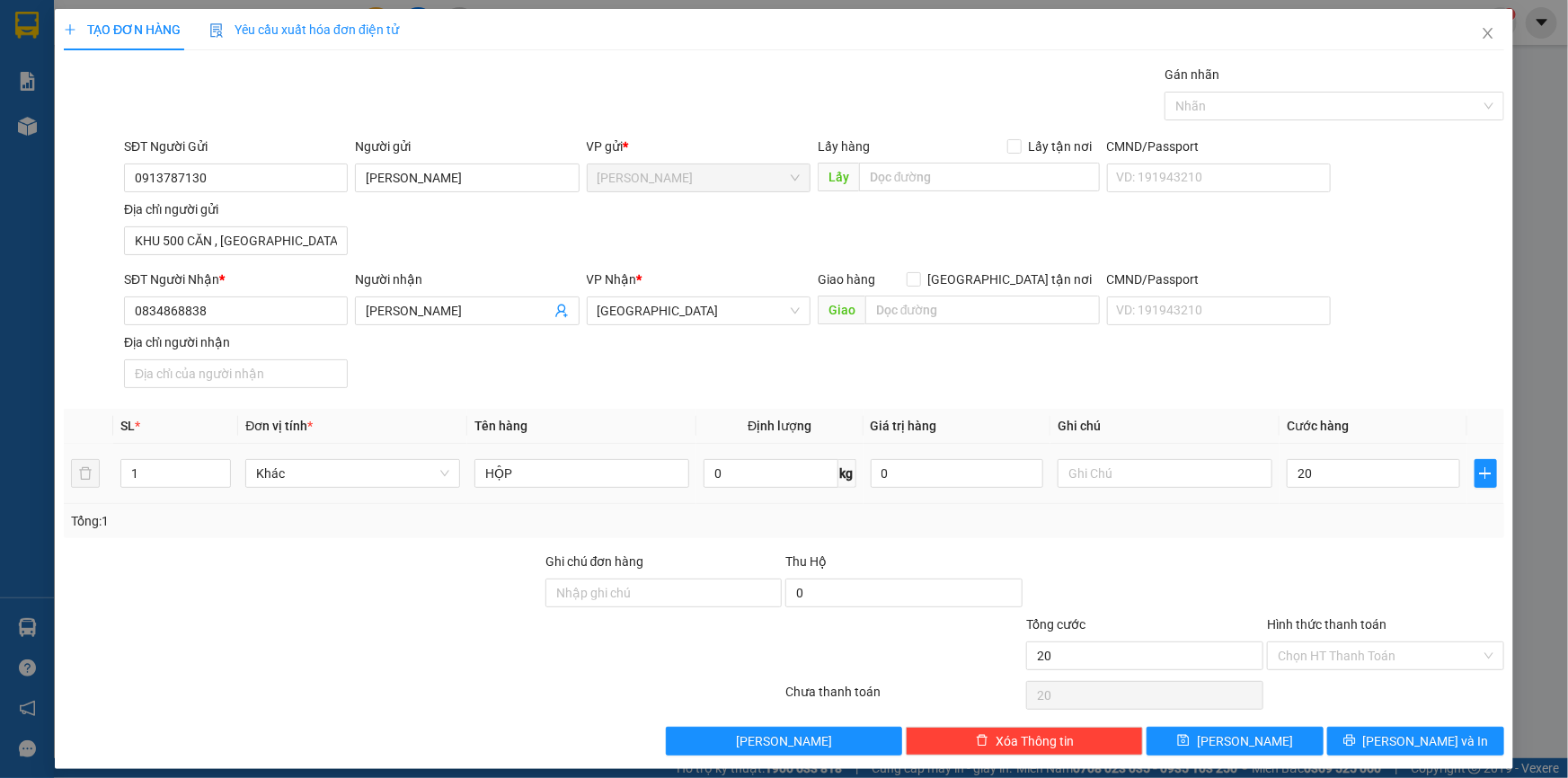
type input "20.000"
drag, startPoint x: 1424, startPoint y: 260, endPoint x: 1350, endPoint y: 148, distance: 134.2
click at [1423, 259] on div "SĐT Người Gửi 0913787130 Người gửi LƯU HẢI SƠN VP gửi * Cao Lãnh Lấy hàng Lấy t…" at bounding box center [814, 199] width 1388 height 126
click at [1347, 106] on div at bounding box center [1326, 106] width 313 height 22
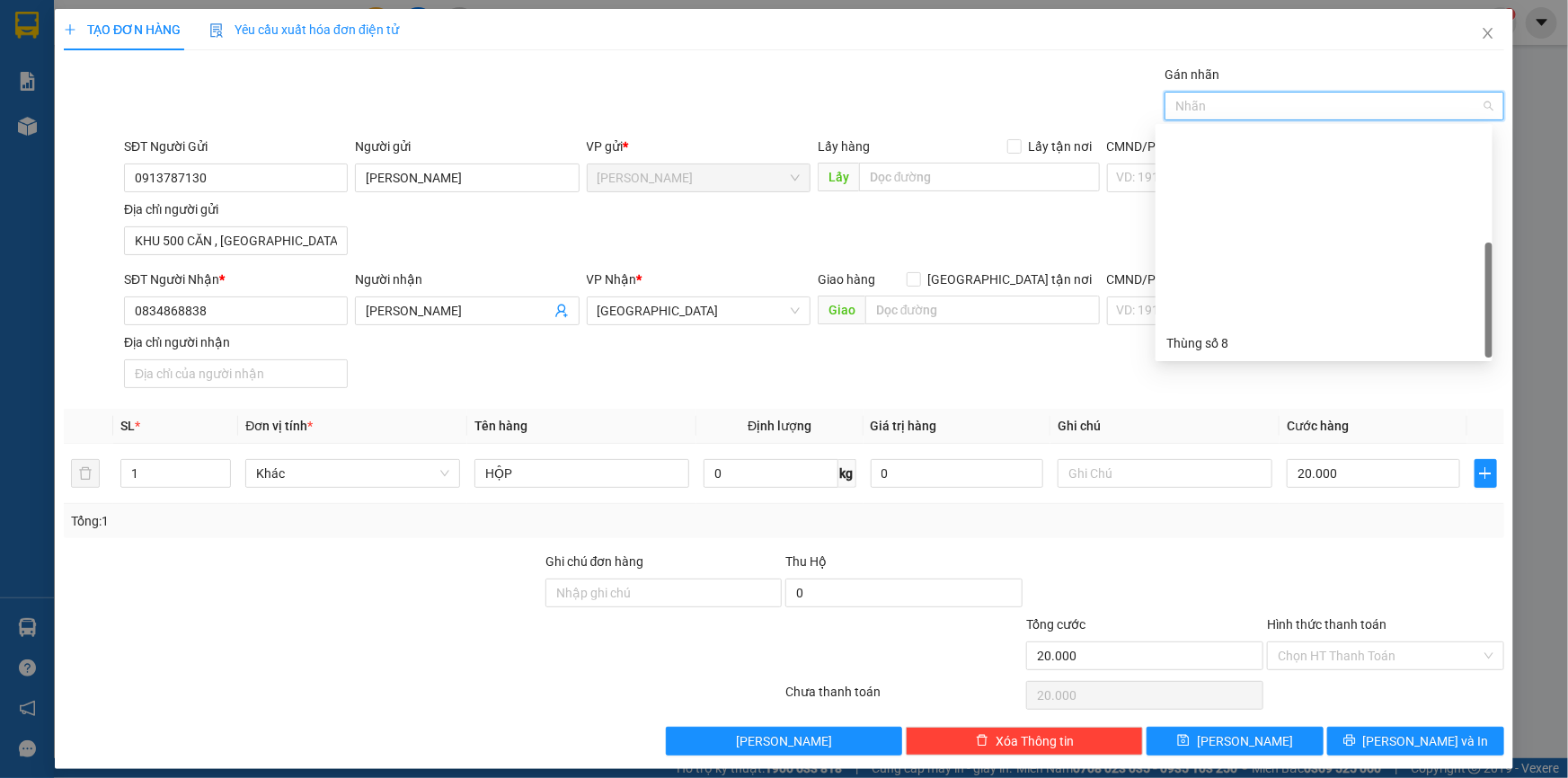
scroll to position [230, 0]
click at [1219, 343] on div "Thùng 2H" at bounding box center [1324, 344] width 315 height 20
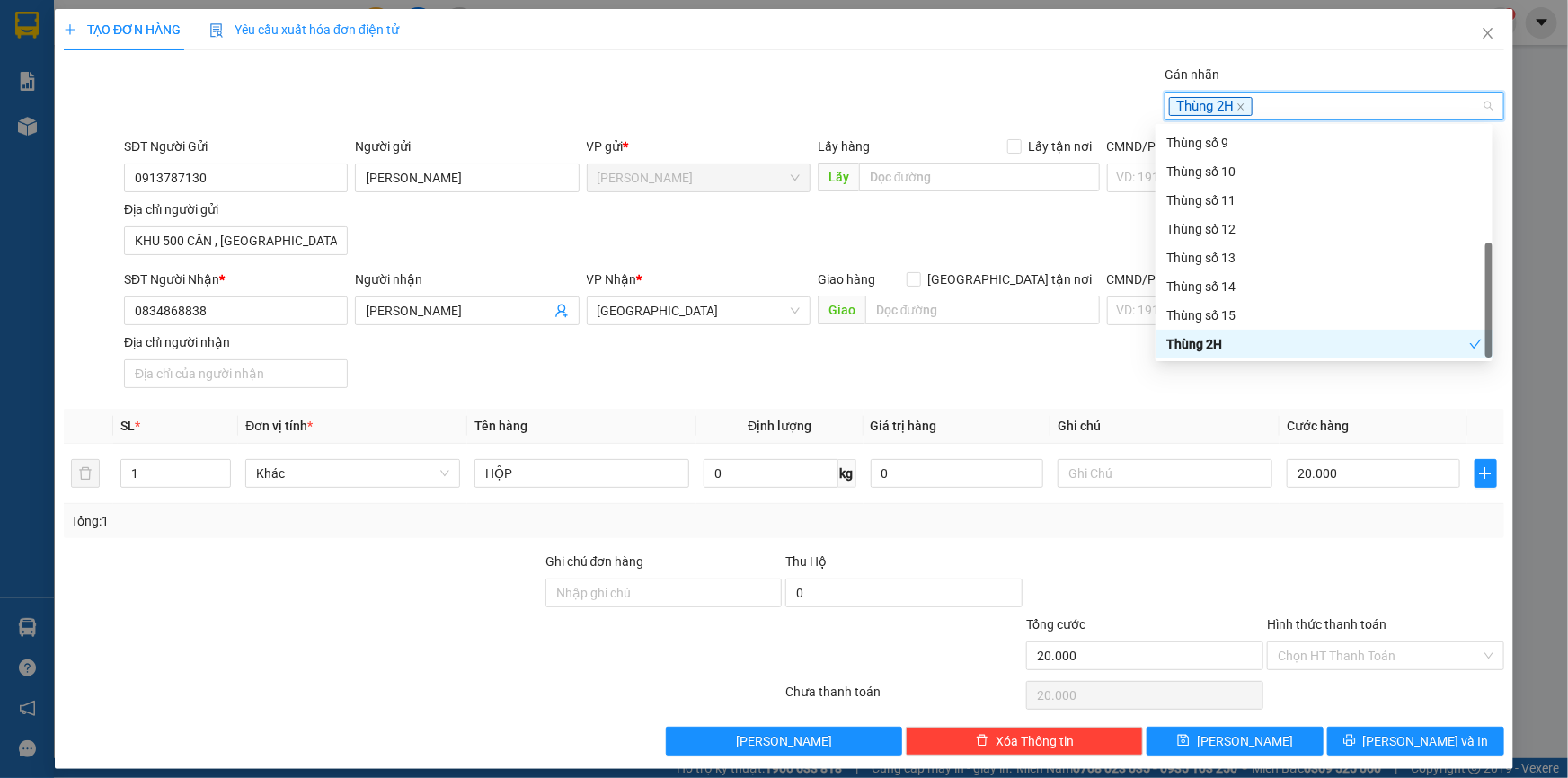
click at [1217, 383] on div "SĐT Người Nhận * 0834868838 Người nhận BÙI TUẤN ANH VP Nhận * Sài Gòn Giao hàng…" at bounding box center [814, 332] width 1388 height 126
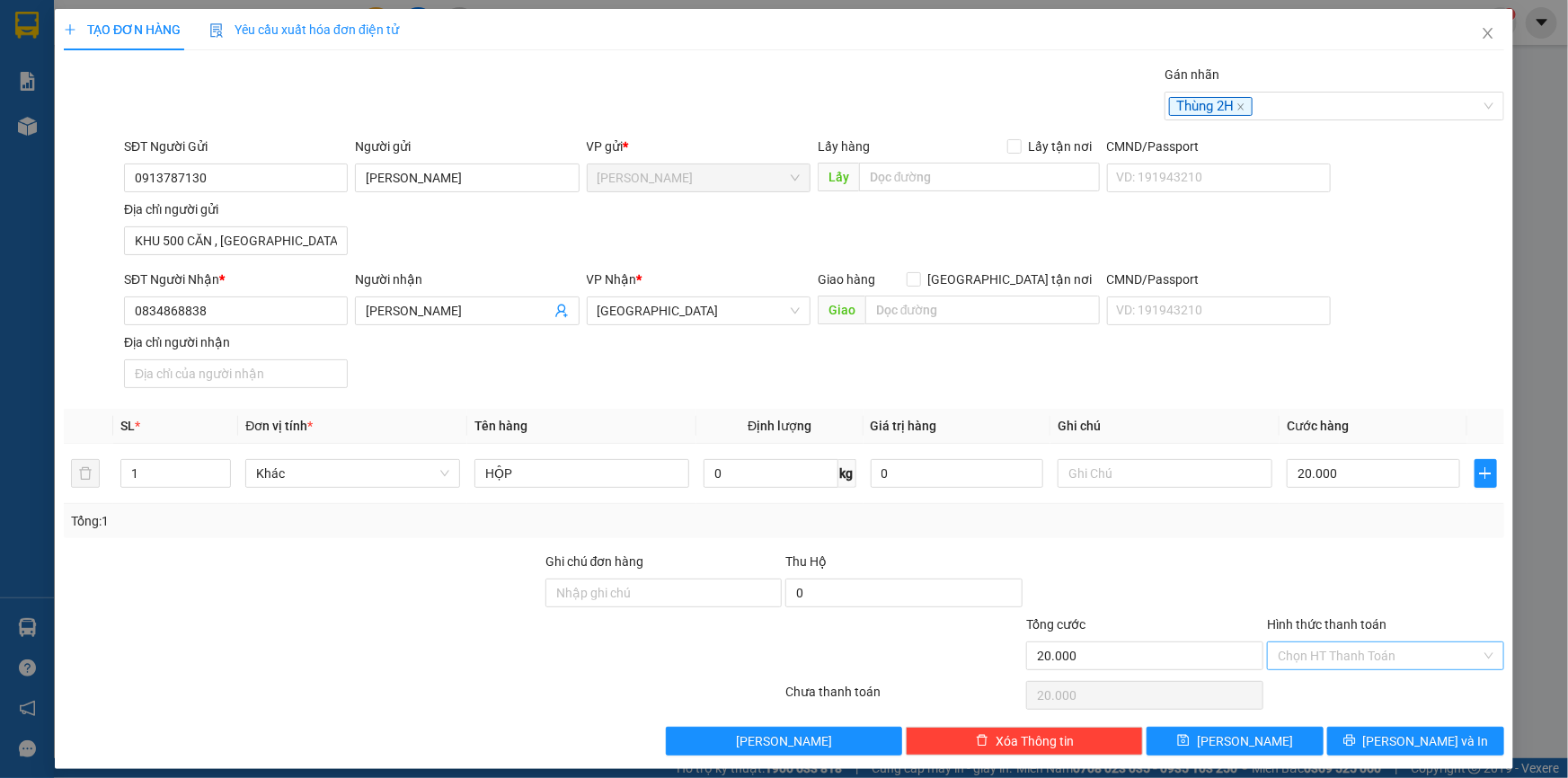
click at [1325, 645] on input "Hình thức thanh toán" at bounding box center [1379, 656] width 203 height 27
click at [1318, 694] on div "Tại văn phòng" at bounding box center [1374, 691] width 214 height 20
type input "0"
click at [1360, 729] on button "Lưu và In" at bounding box center [1416, 741] width 177 height 29
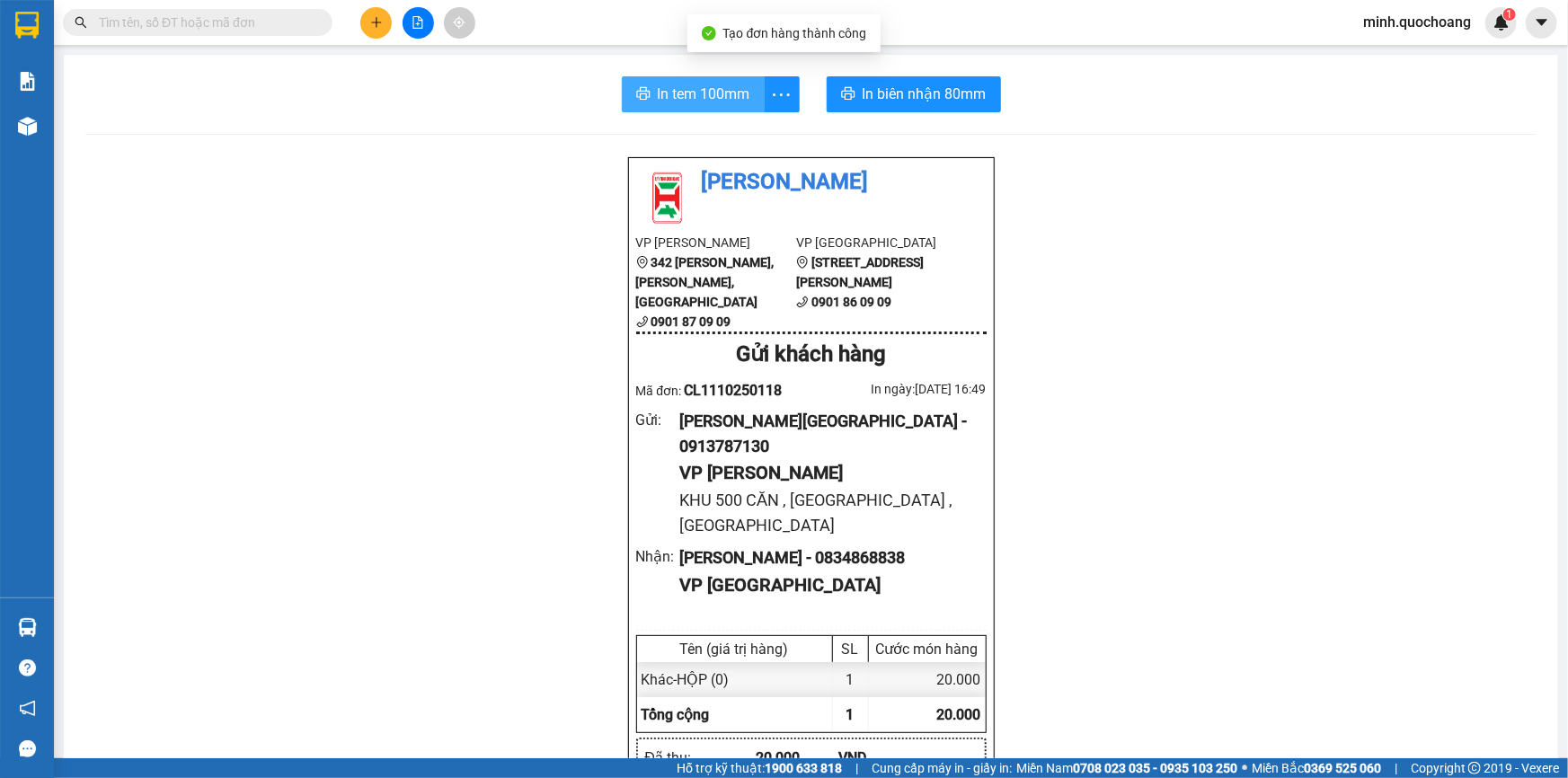
click at [706, 98] on span "In tem 100mm" at bounding box center [704, 93] width 92 height 23
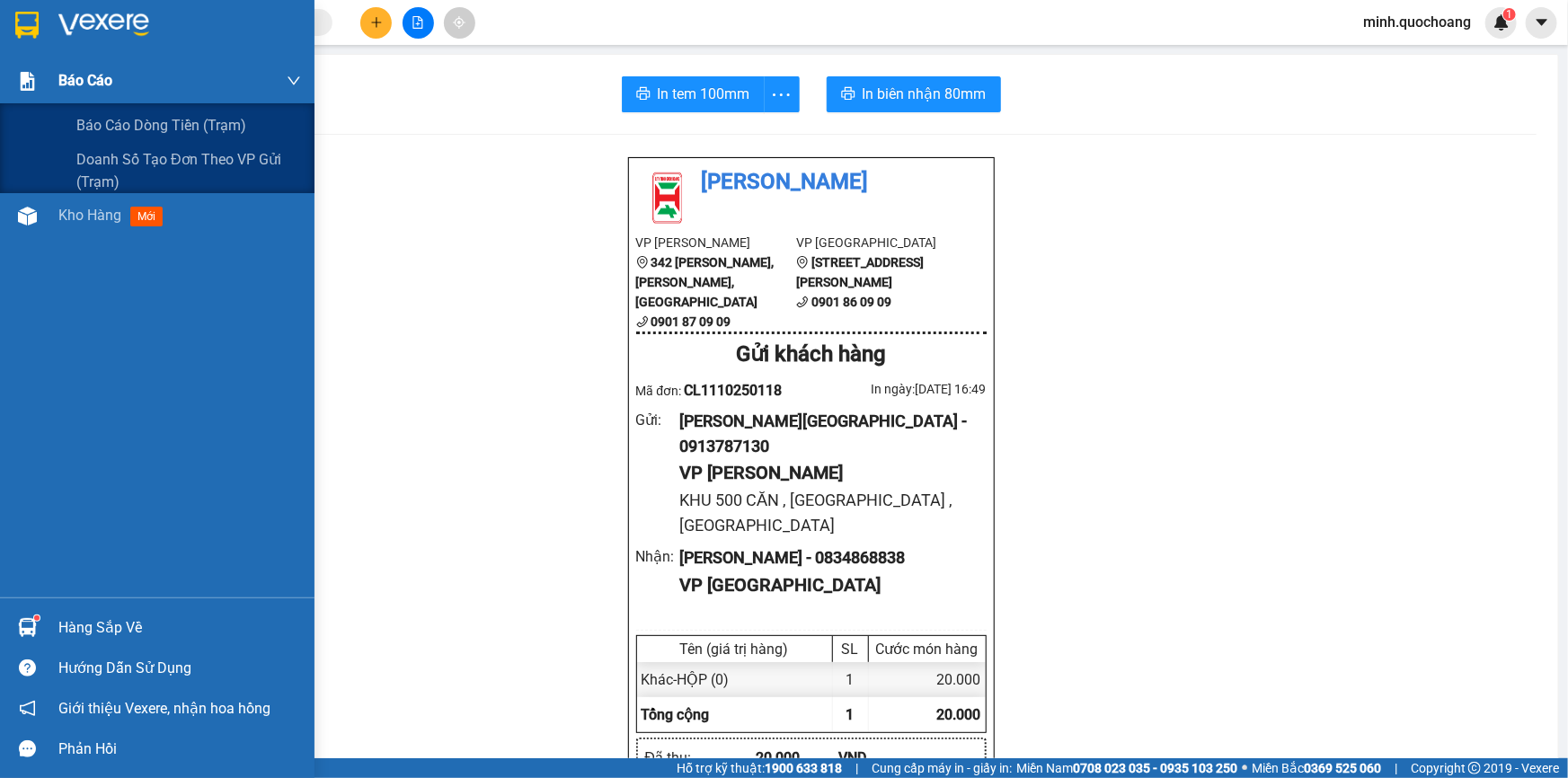
click at [33, 78] on img at bounding box center [27, 80] width 19 height 19
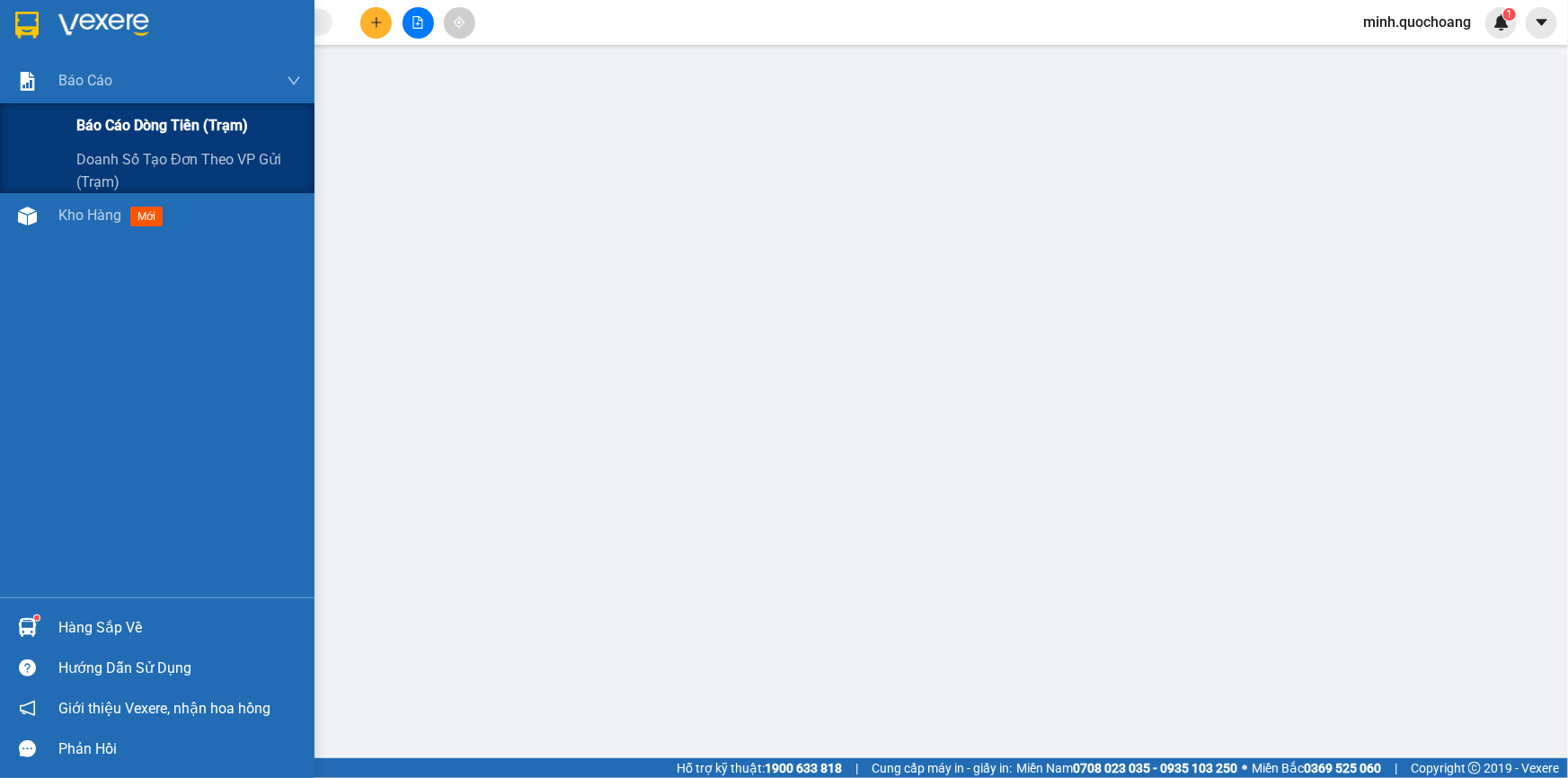
drag, startPoint x: 108, startPoint y: 120, endPoint x: 147, endPoint y: 136, distance: 42.2
click at [109, 120] on span "Báo cáo dòng tiền (trạm)" at bounding box center [162, 125] width 172 height 23
